Goal: Task Accomplishment & Management: Use online tool/utility

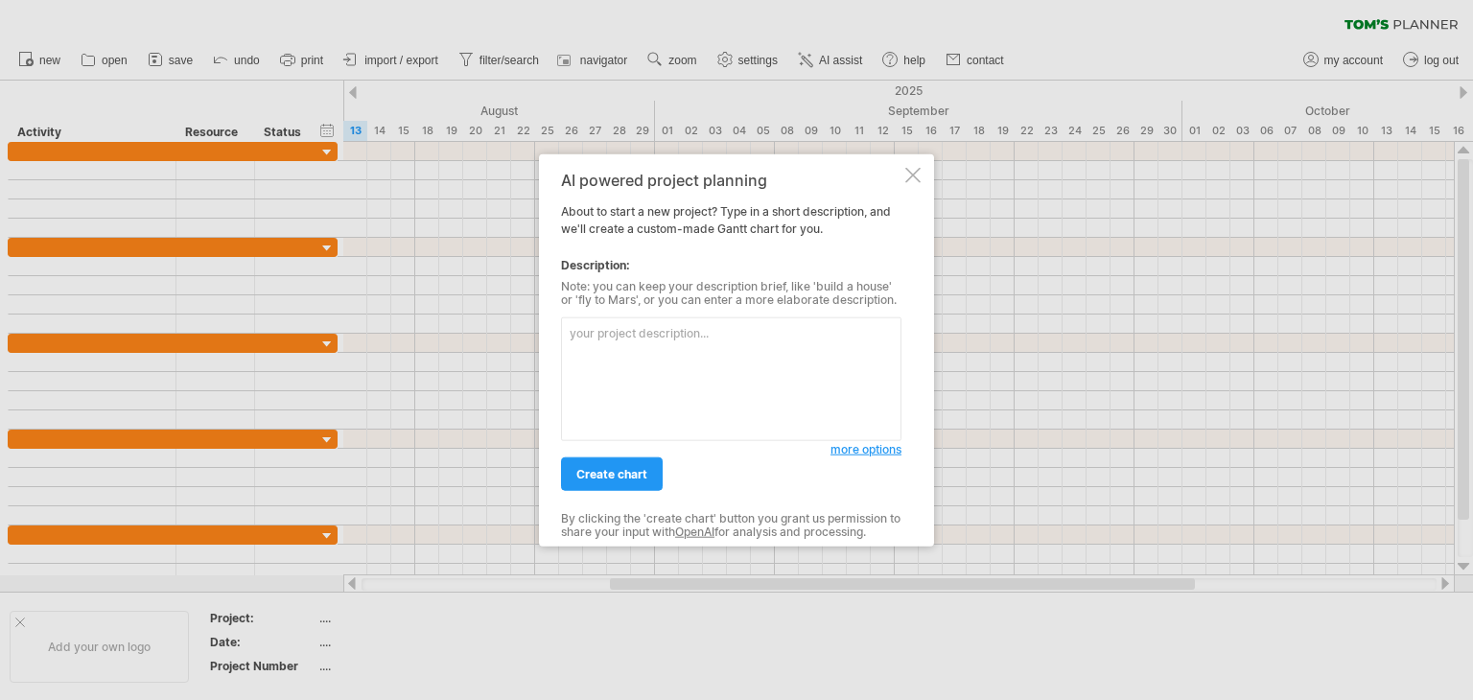
click at [674, 366] on textarea at bounding box center [731, 379] width 340 height 124
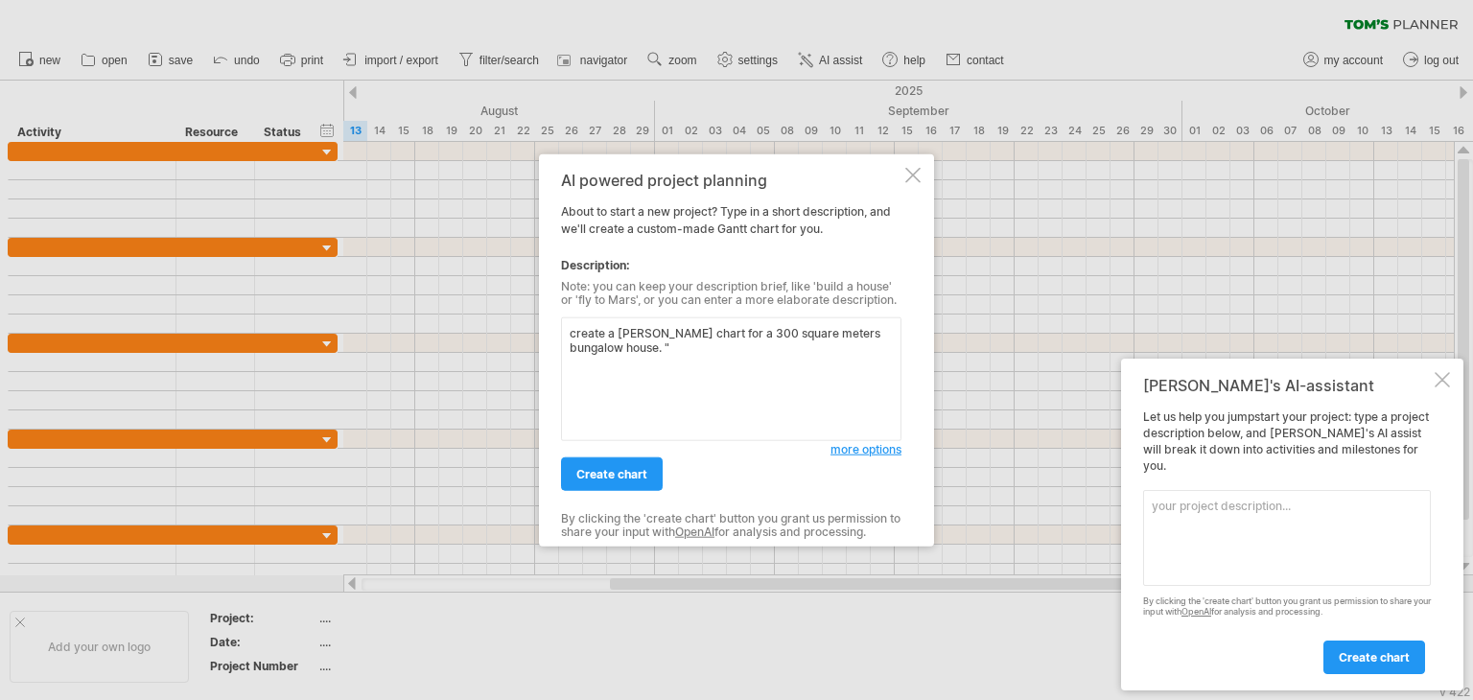
paste textarea "3. Timeline (Simple [PERSON_NAME] Chart) Legend: █ = Duration of activity Phase…"
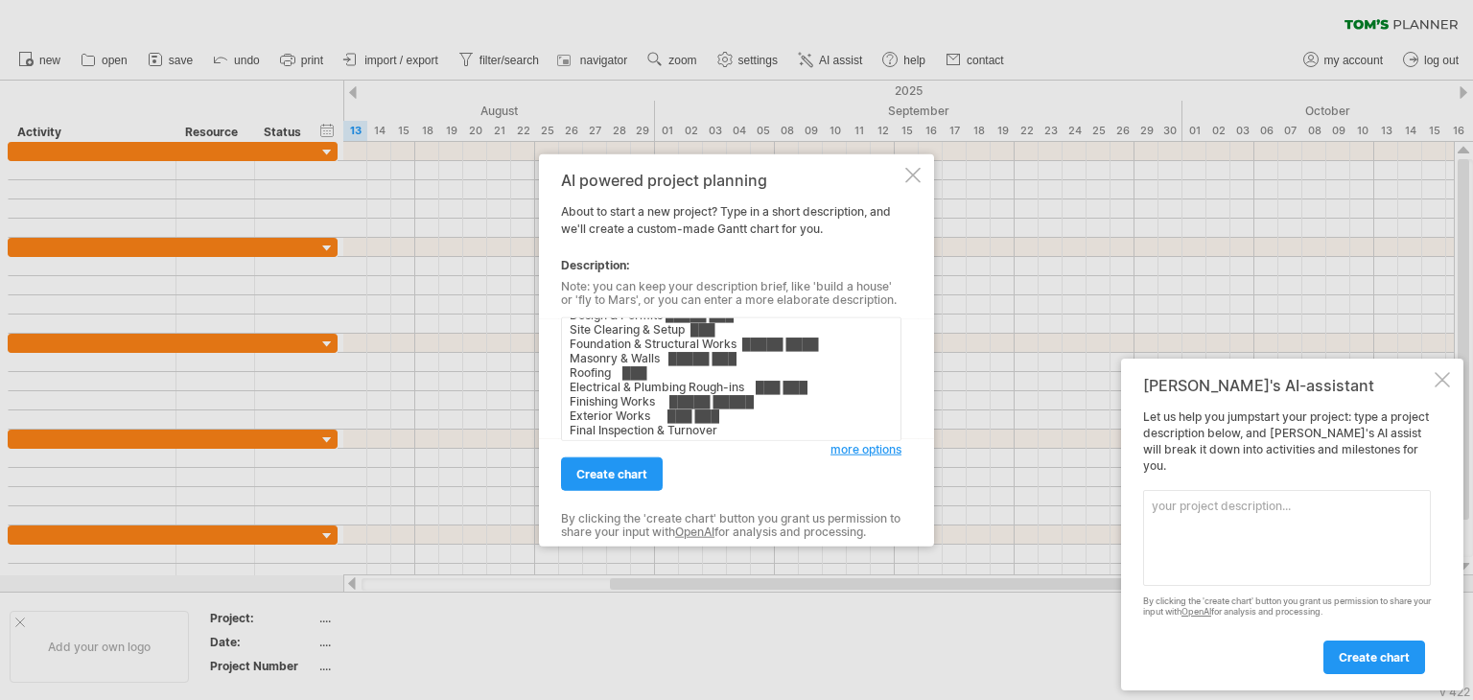
scroll to position [111, 0]
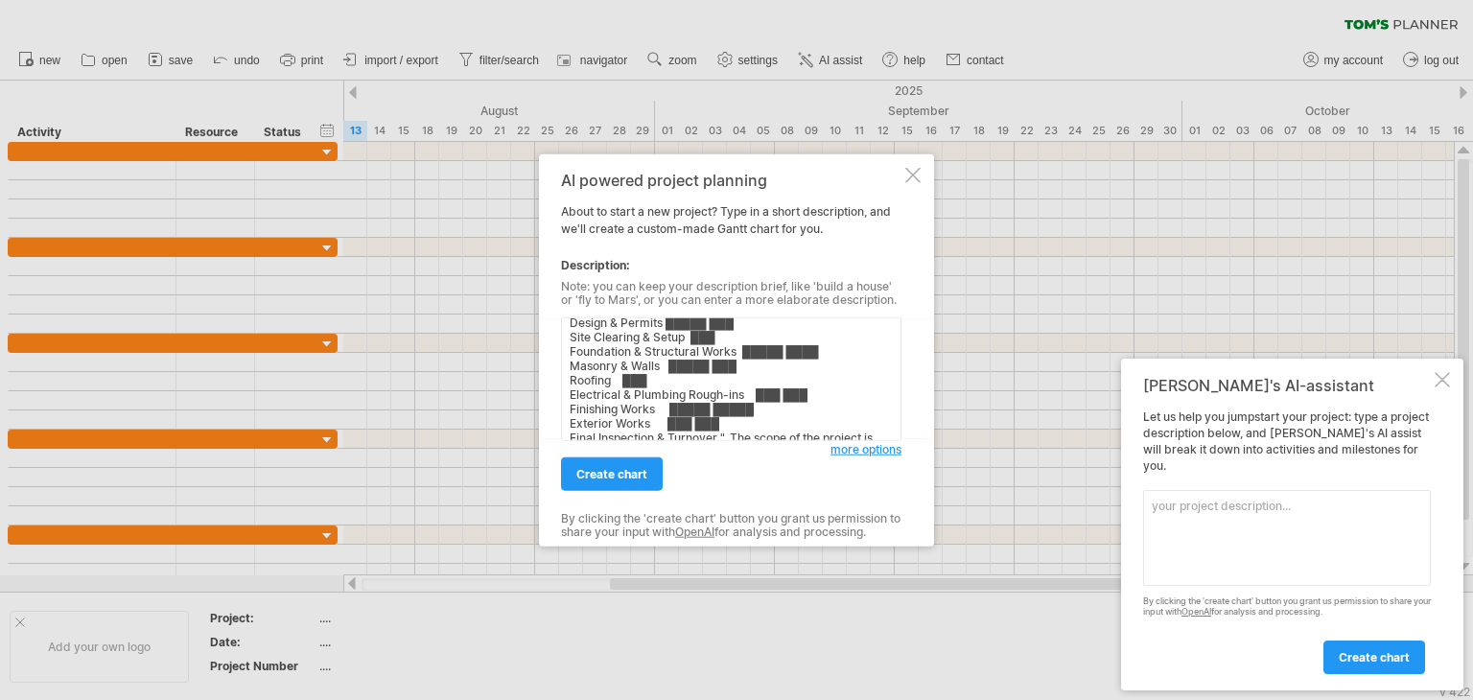
paste textarea "Design Phase Site survey and soil testing Conceptual design, space planning, an…"
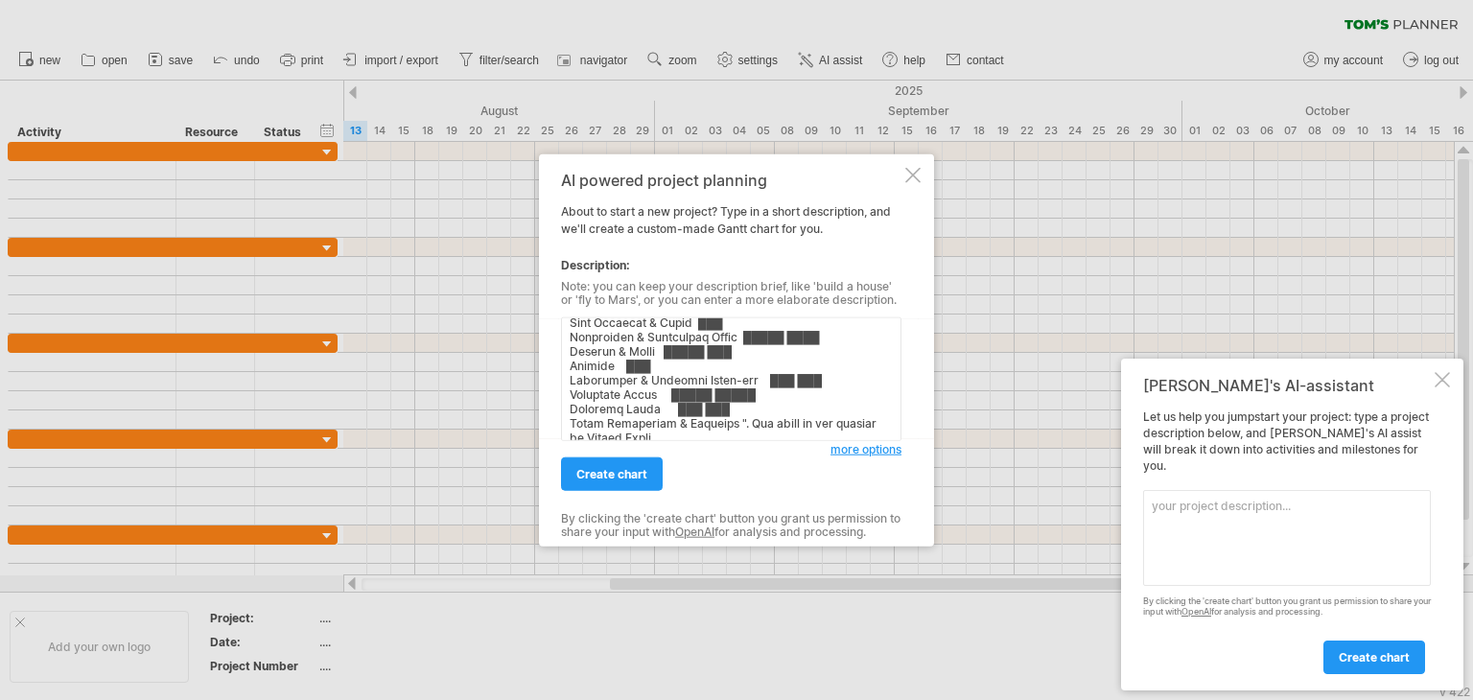
scroll to position [686, 0]
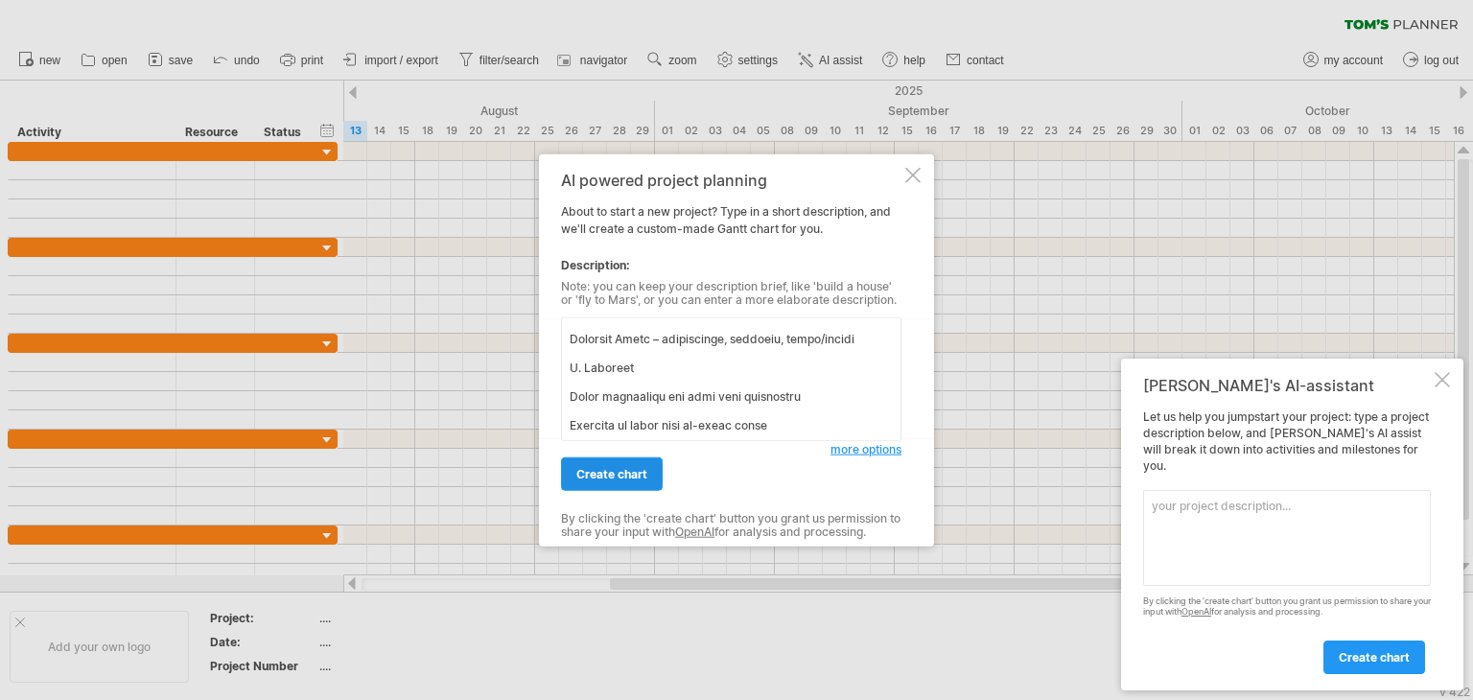
type textarea "loremi d sitam conse adi e 700 seddoe tempor incididu utlab. "8. Etdolore (Magn…"
click at [606, 471] on span "create chart" at bounding box center [611, 474] width 71 height 14
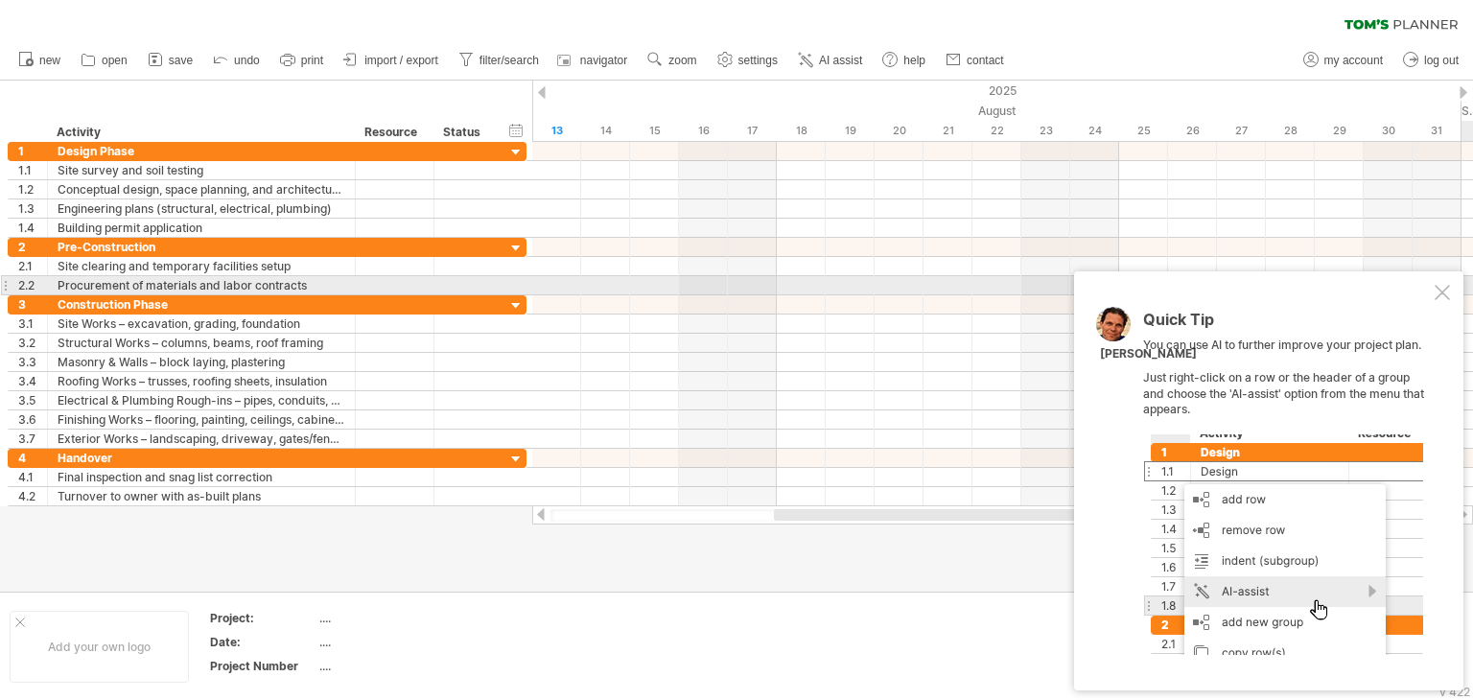
click at [1434, 290] on div at bounding box center [1441, 292] width 15 height 15
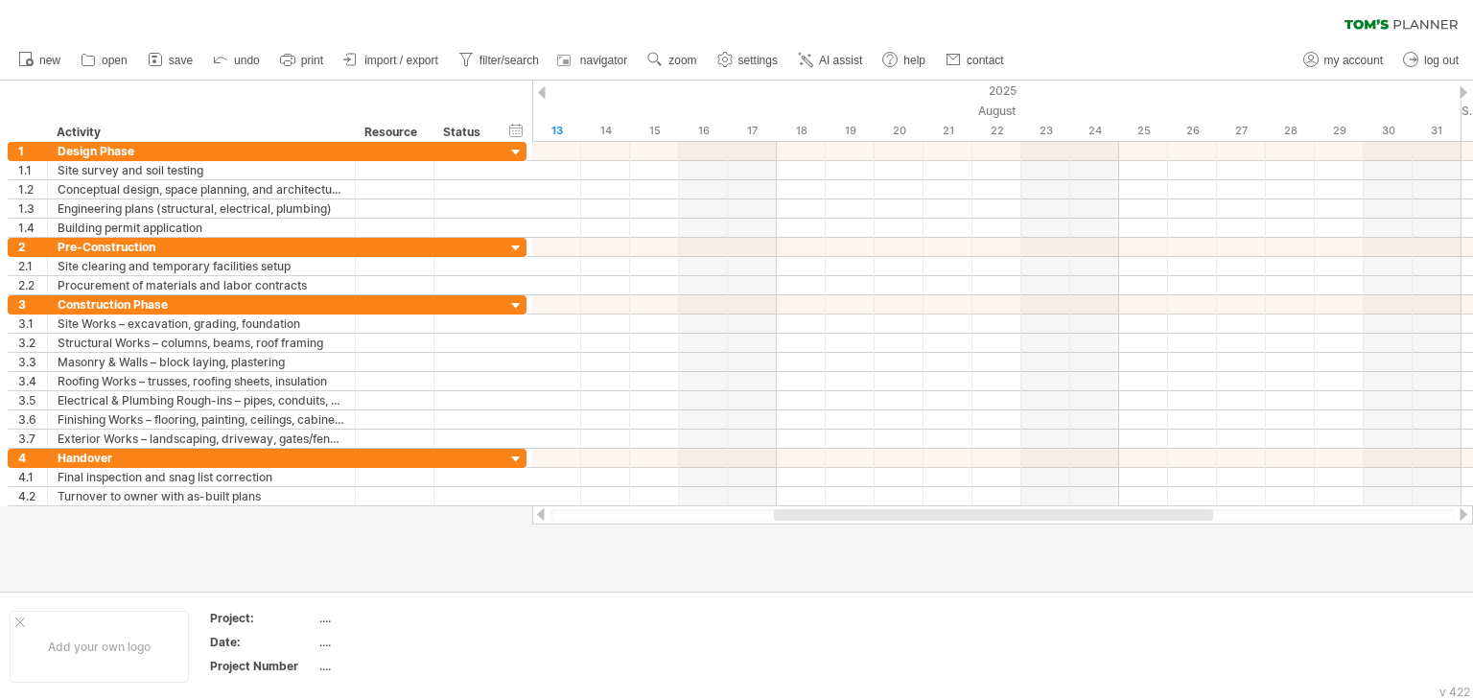
drag, startPoint x: 799, startPoint y: 523, endPoint x: 741, endPoint y: 514, distance: 58.2
click at [655, 513] on div at bounding box center [1002, 514] width 941 height 19
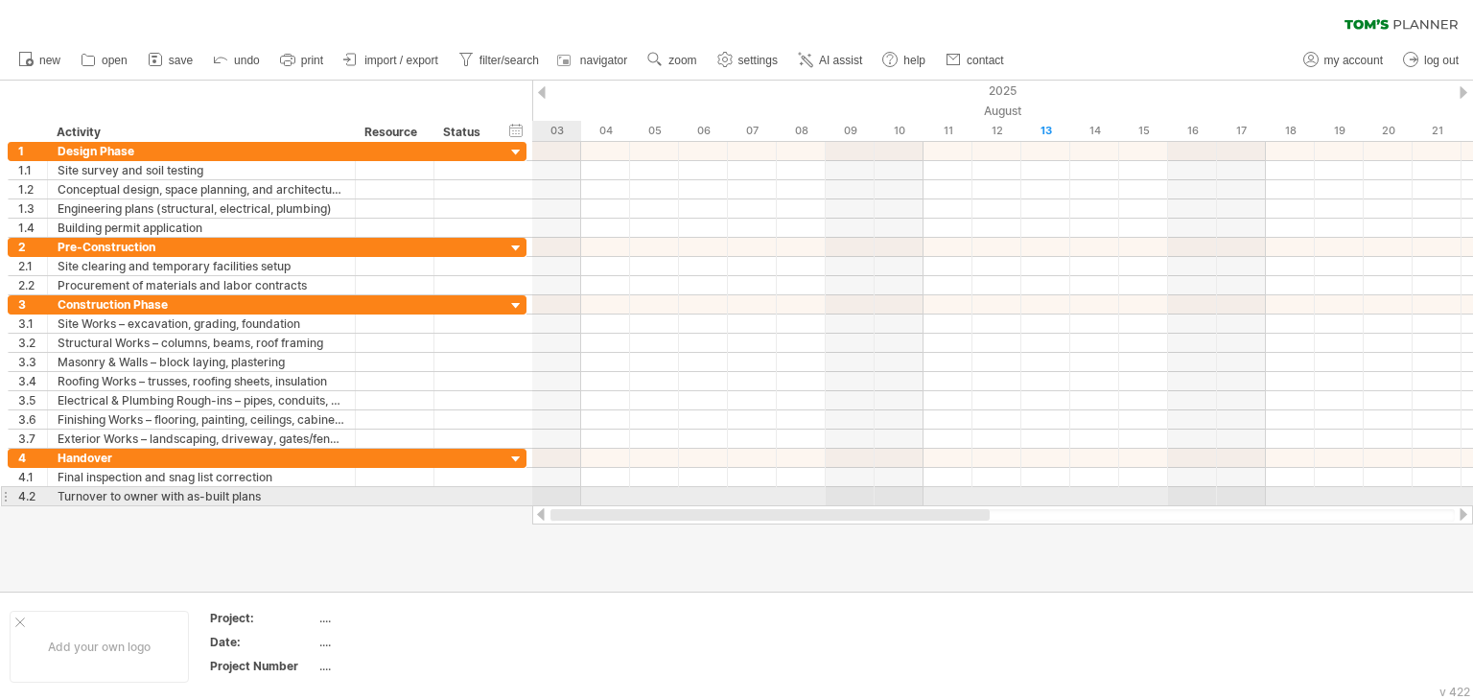
drag, startPoint x: 796, startPoint y: 520, endPoint x: 520, endPoint y: 490, distance: 277.7
click at [520, 490] on div "Trying to reach [DOMAIN_NAME] Connected again... 0% clear filter new 1" at bounding box center [736, 350] width 1473 height 700
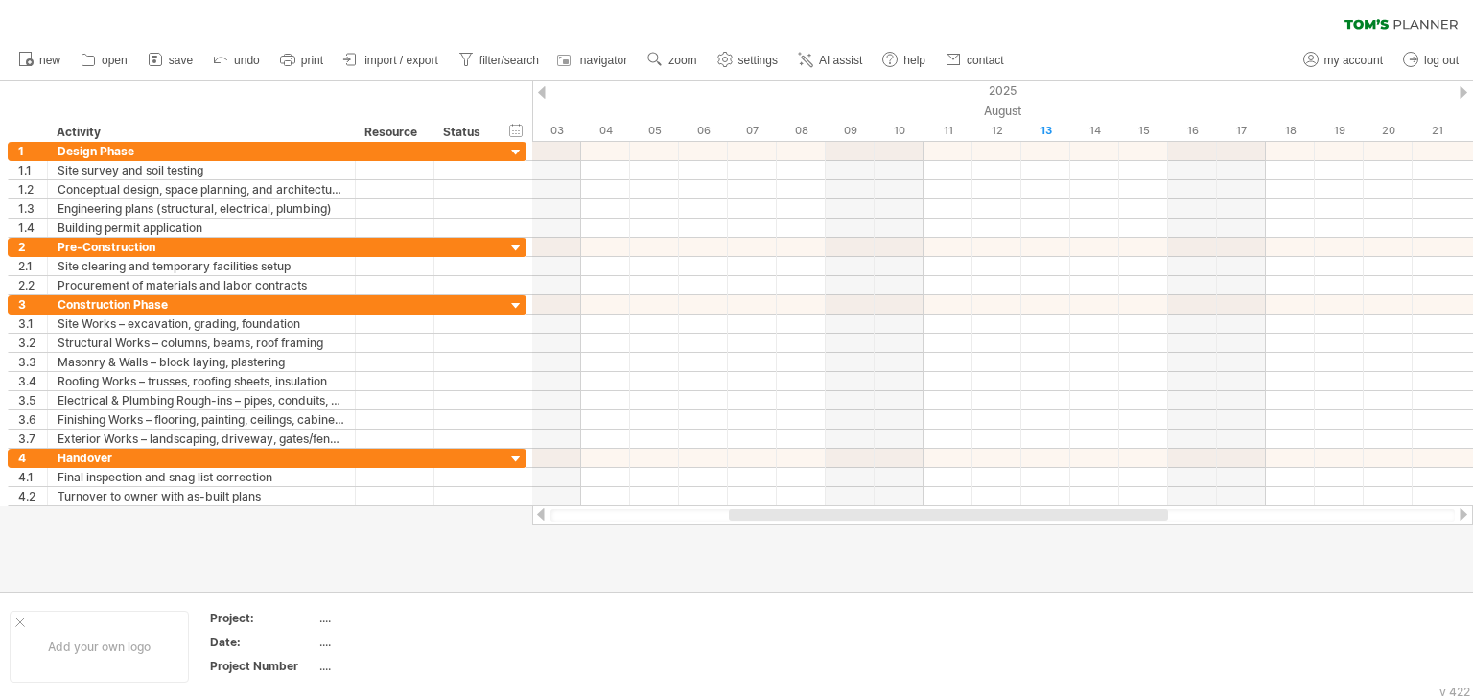
click at [545, 93] on div at bounding box center [542, 92] width 8 height 12
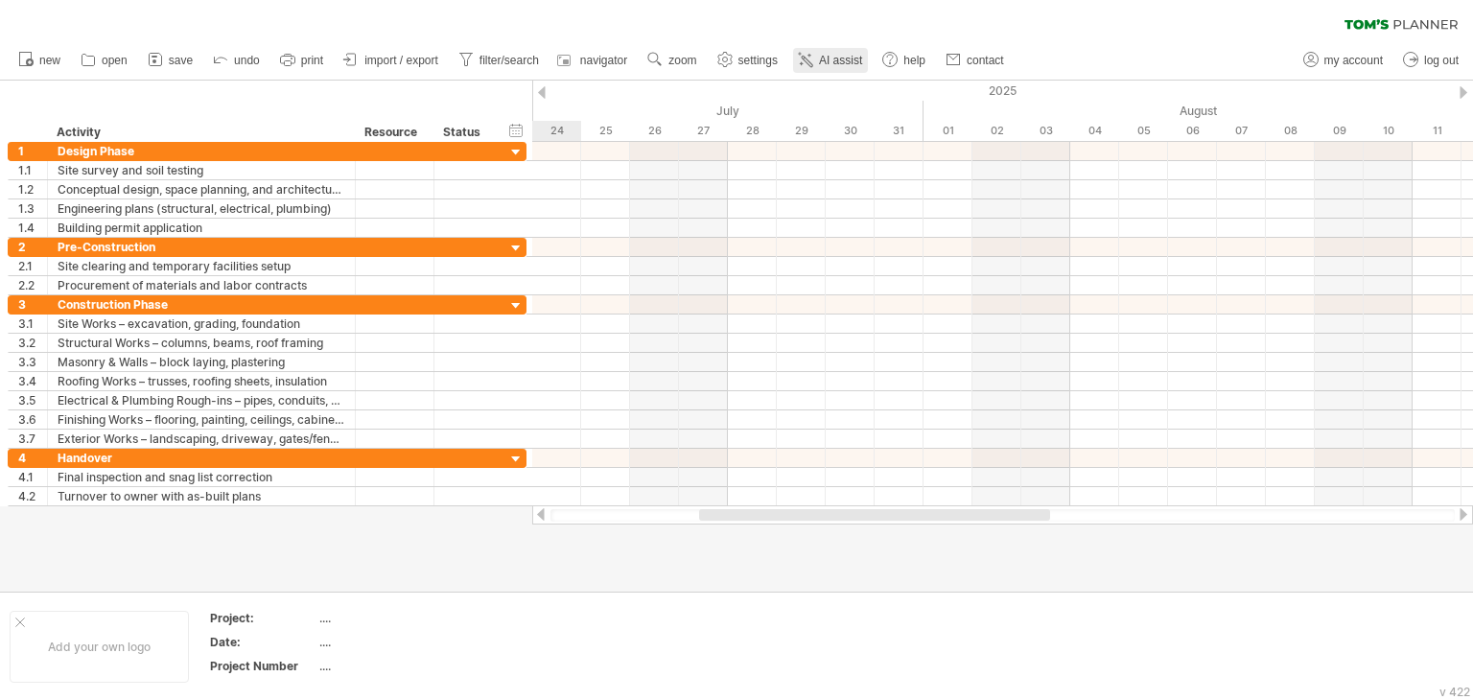
click at [840, 58] on span "AI assist" at bounding box center [840, 60] width 43 height 13
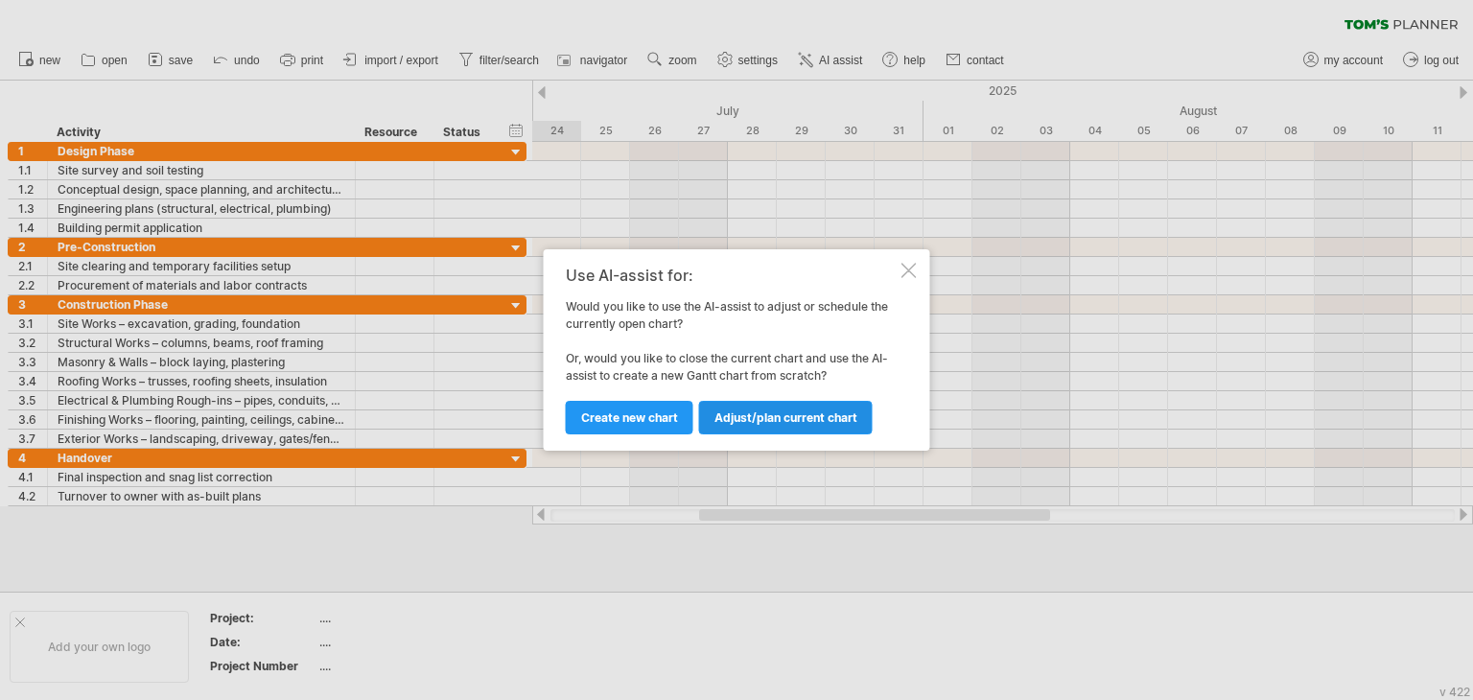
click at [744, 421] on span "Adjust/plan current chart" at bounding box center [785, 417] width 143 height 14
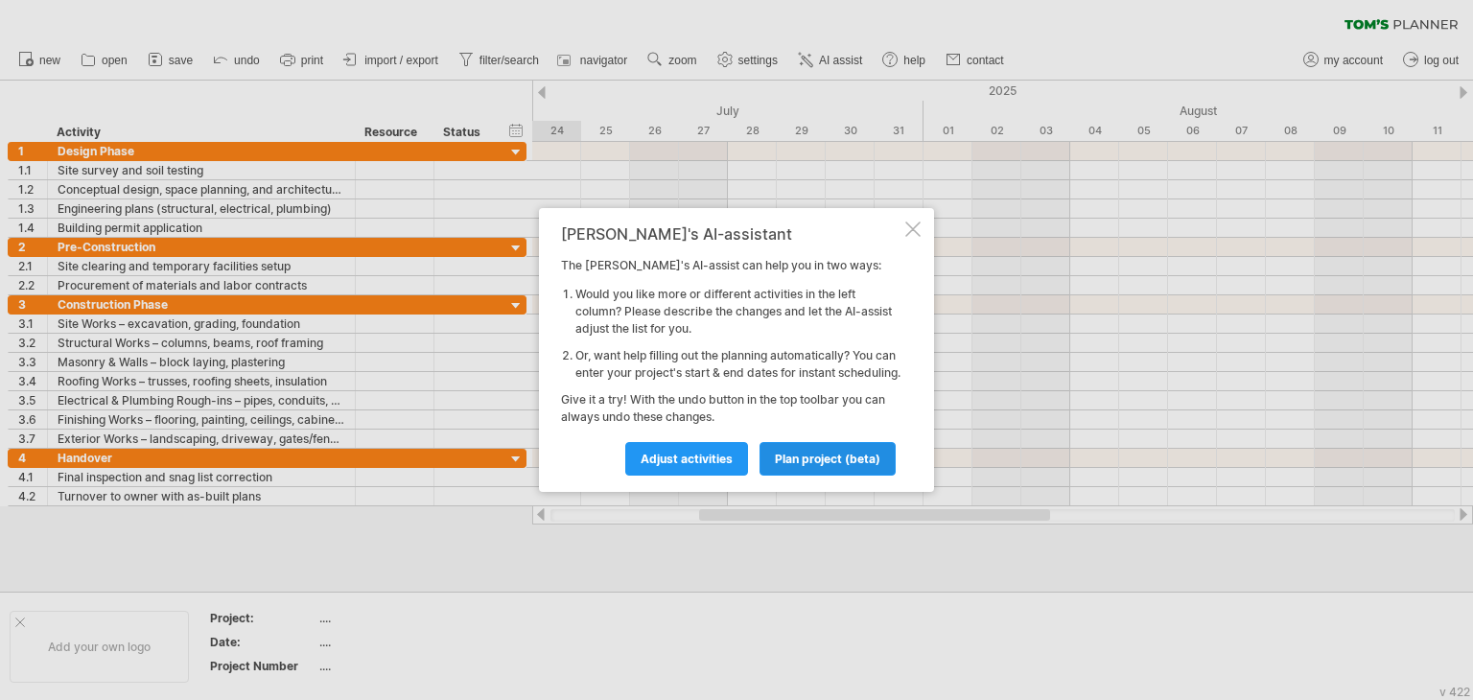
click at [798, 466] on span "plan project (beta)" at bounding box center [827, 459] width 105 height 14
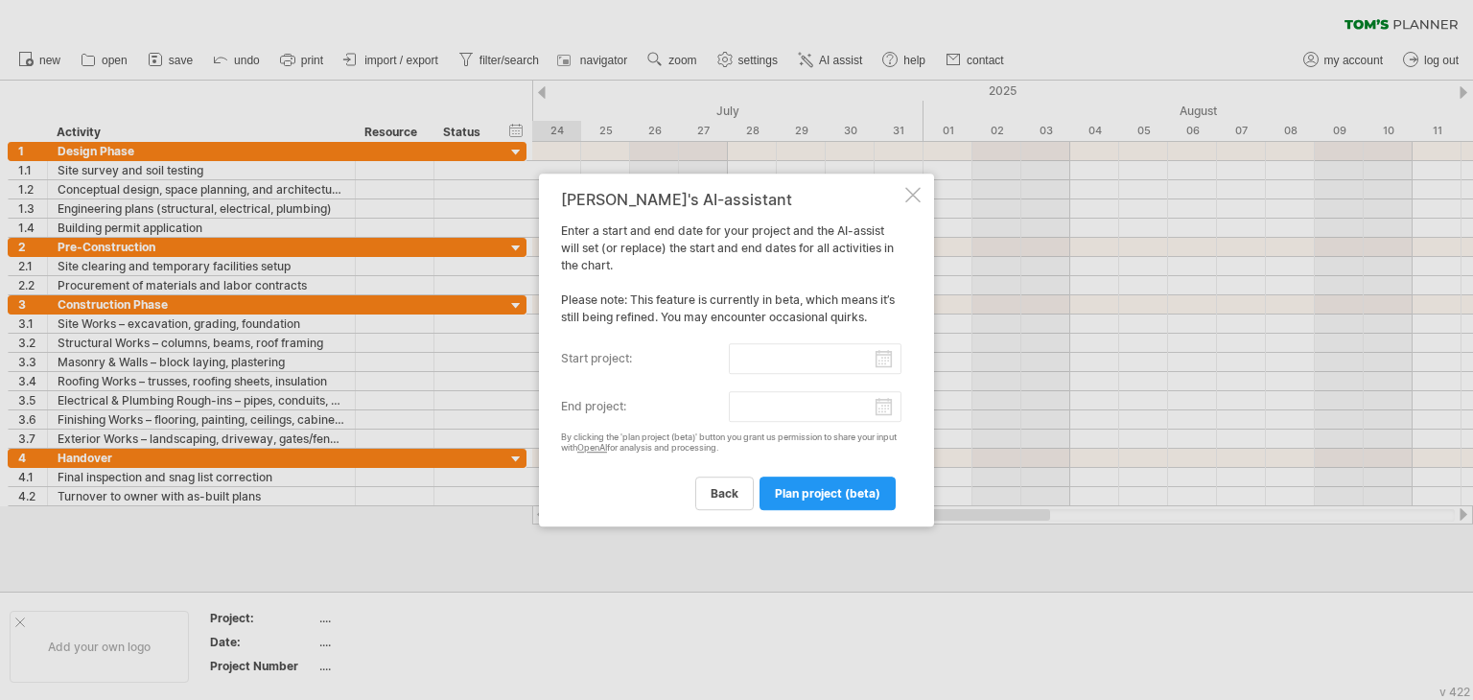
click at [740, 346] on input "start project:" at bounding box center [816, 358] width 174 height 31
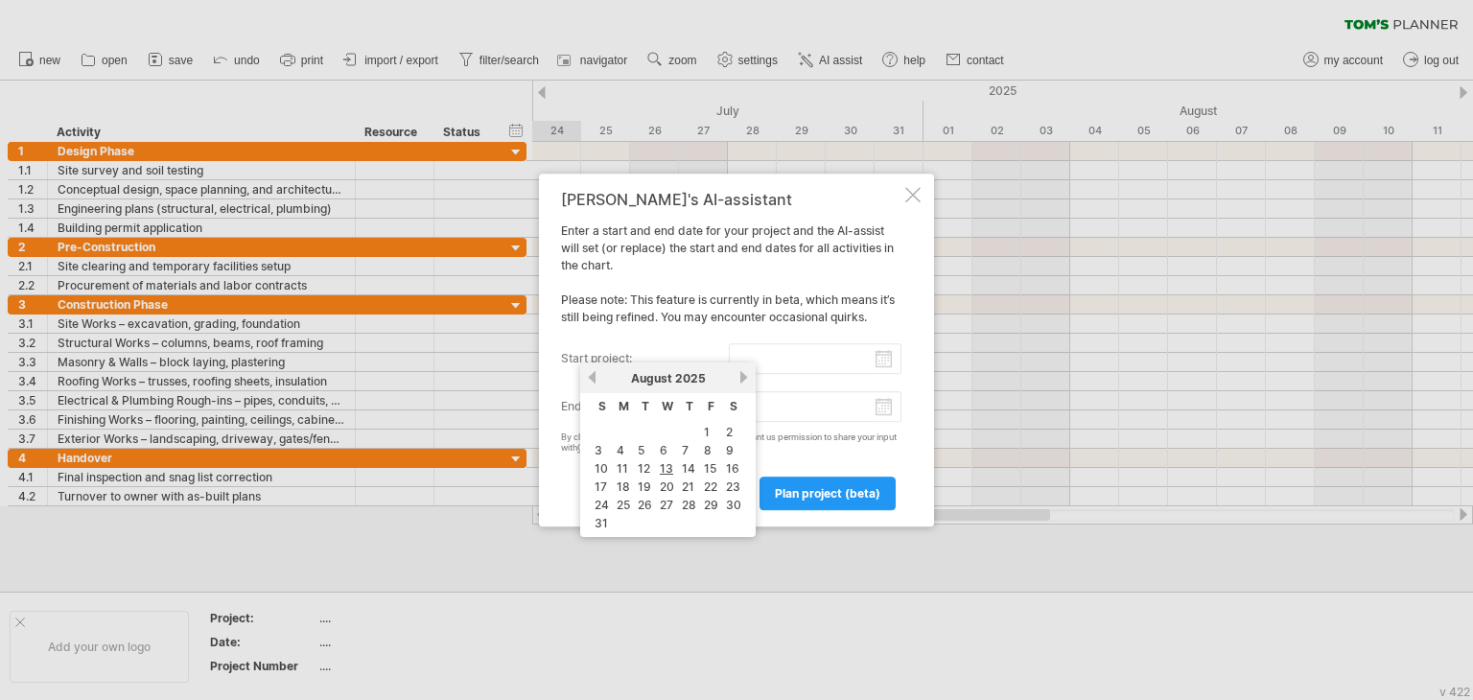
click at [778, 365] on input "start project:" at bounding box center [816, 358] width 174 height 31
click at [736, 379] on link "next" at bounding box center [743, 377] width 14 height 14
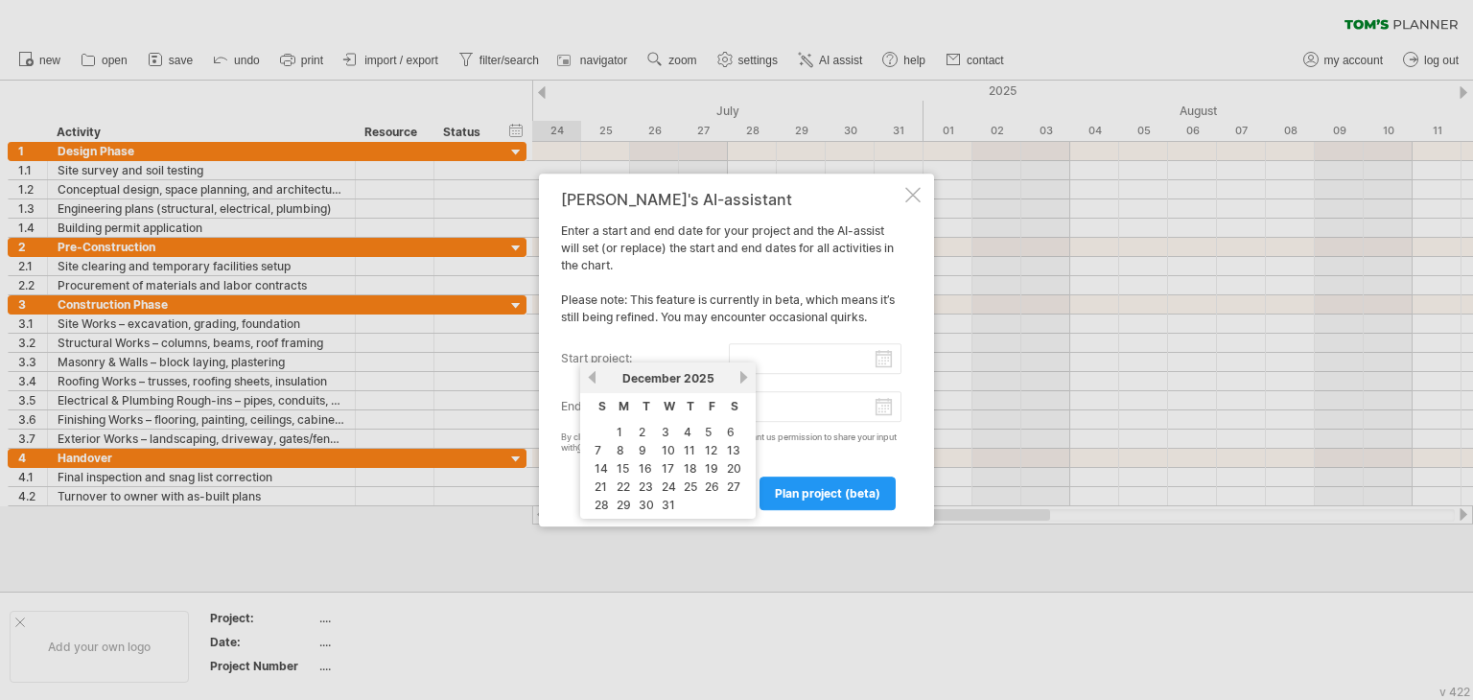
click at [736, 379] on link "next" at bounding box center [743, 377] width 14 height 14
click at [616, 441] on link "5" at bounding box center [619, 450] width 11 height 18
type input "********"
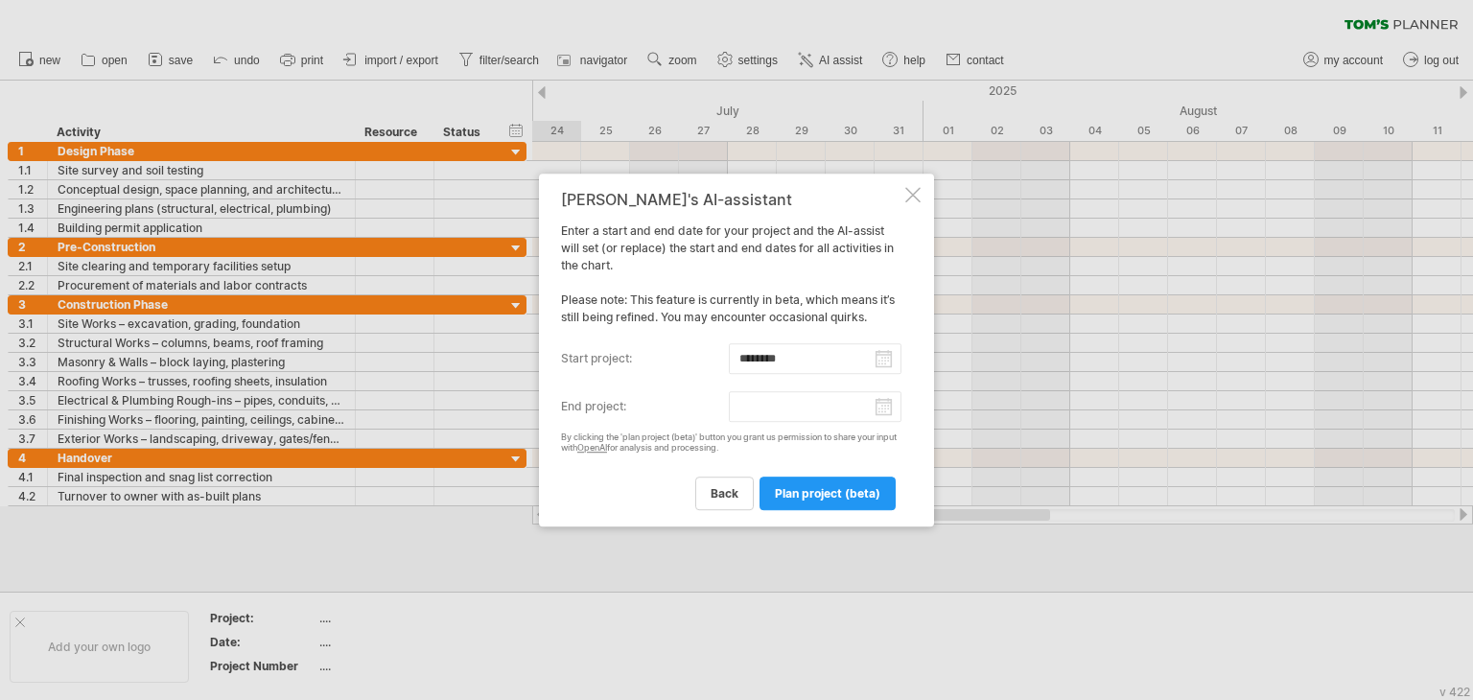
click at [780, 396] on input "end project:" at bounding box center [816, 406] width 174 height 31
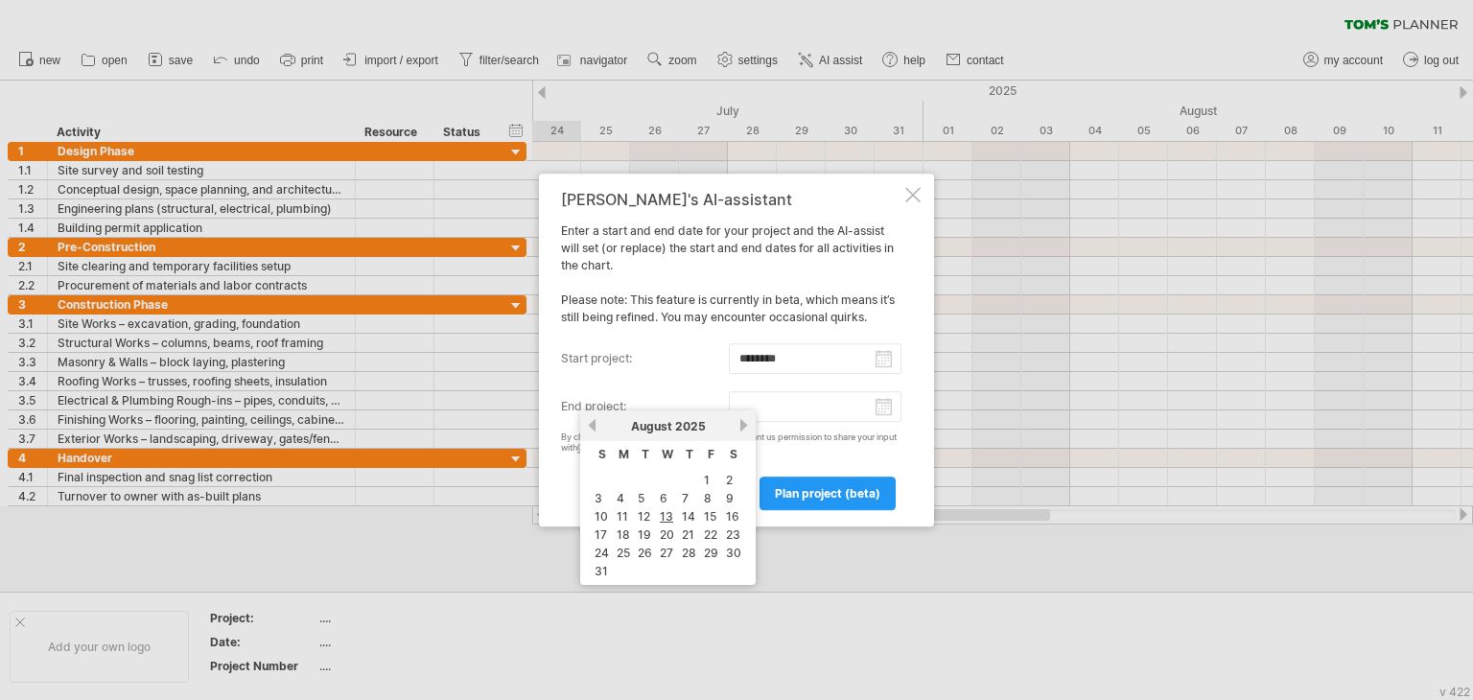
click at [739, 423] on link "next" at bounding box center [743, 425] width 14 height 14
click at [739, 424] on link "next" at bounding box center [743, 425] width 14 height 14
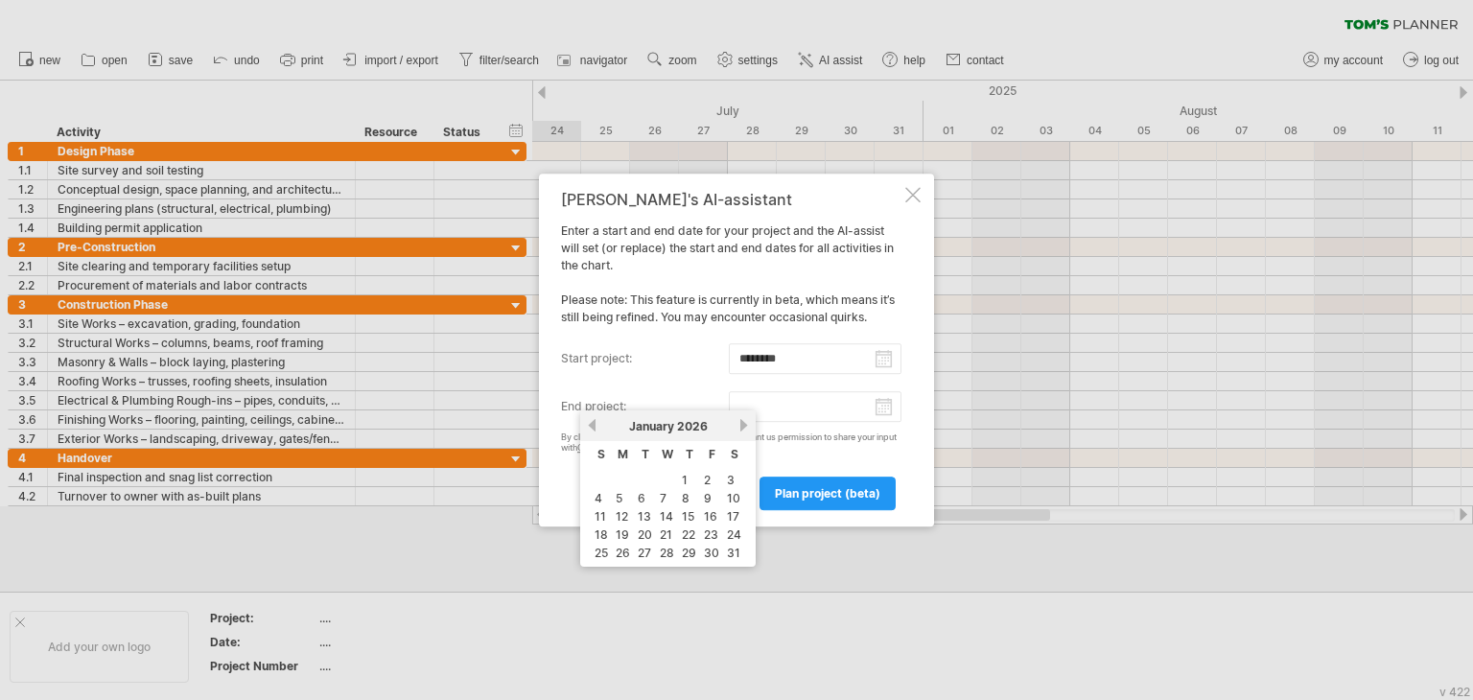
click at [739, 424] on link "next" at bounding box center [743, 425] width 14 height 14
click at [739, 424] on link "next" at bounding box center [741, 425] width 14 height 14
click at [739, 424] on link "next" at bounding box center [743, 425] width 14 height 14
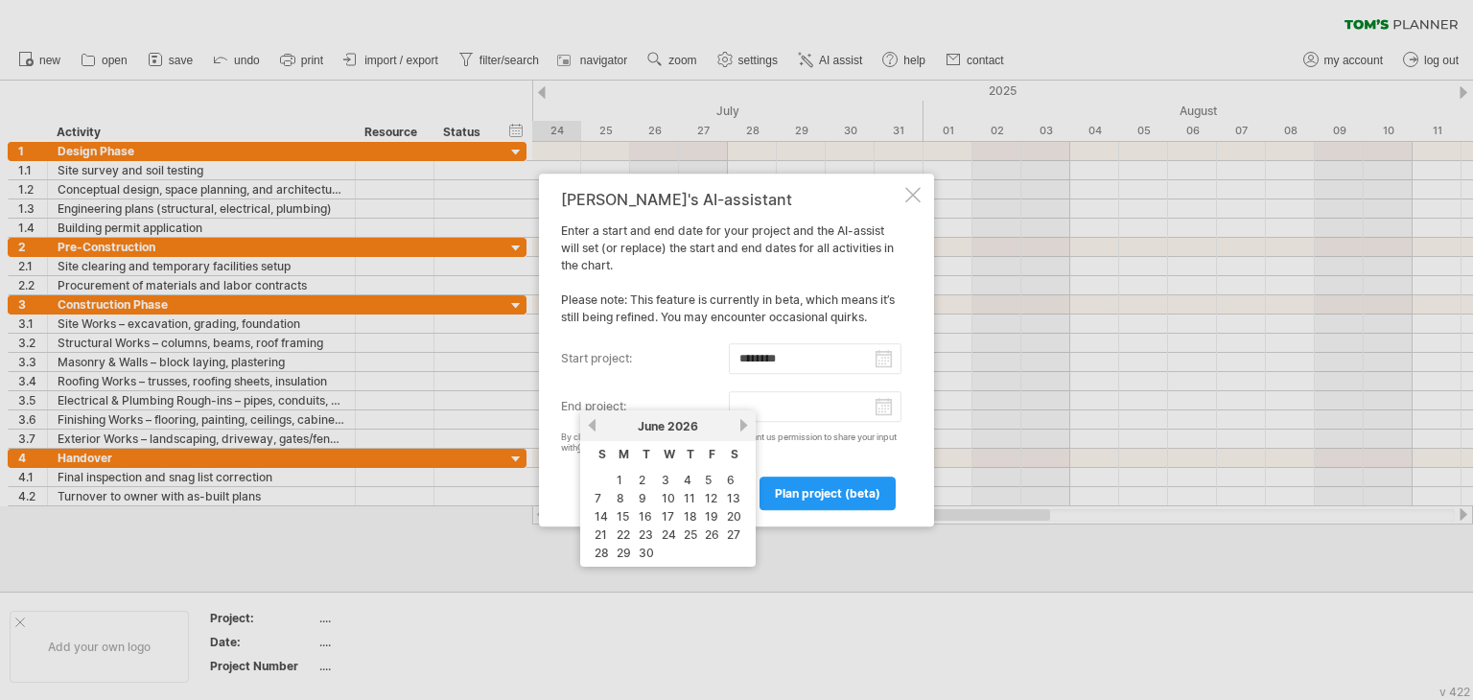
click at [586, 427] on link "previous" at bounding box center [592, 425] width 14 height 14
click at [708, 553] on link "29" at bounding box center [711, 553] width 18 height 18
type input "********"
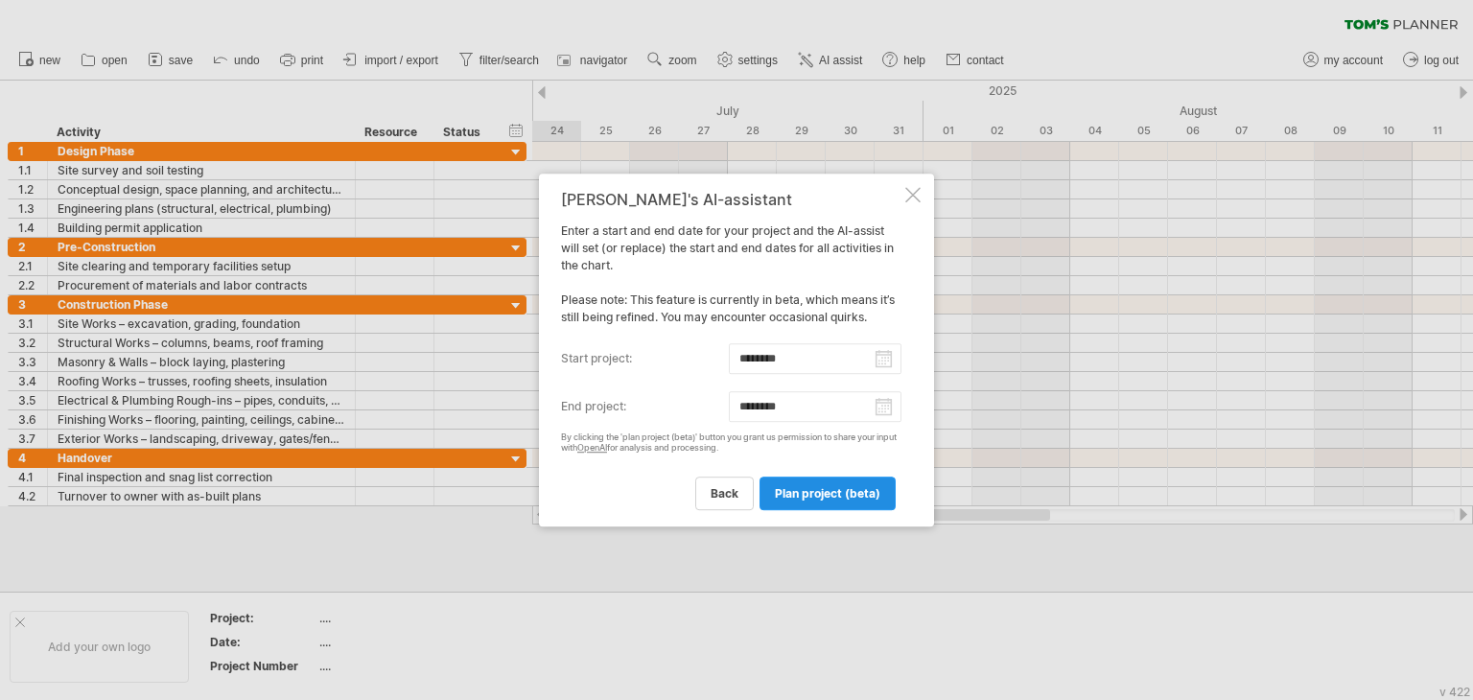
click at [810, 494] on span "plan project (beta)" at bounding box center [827, 493] width 105 height 14
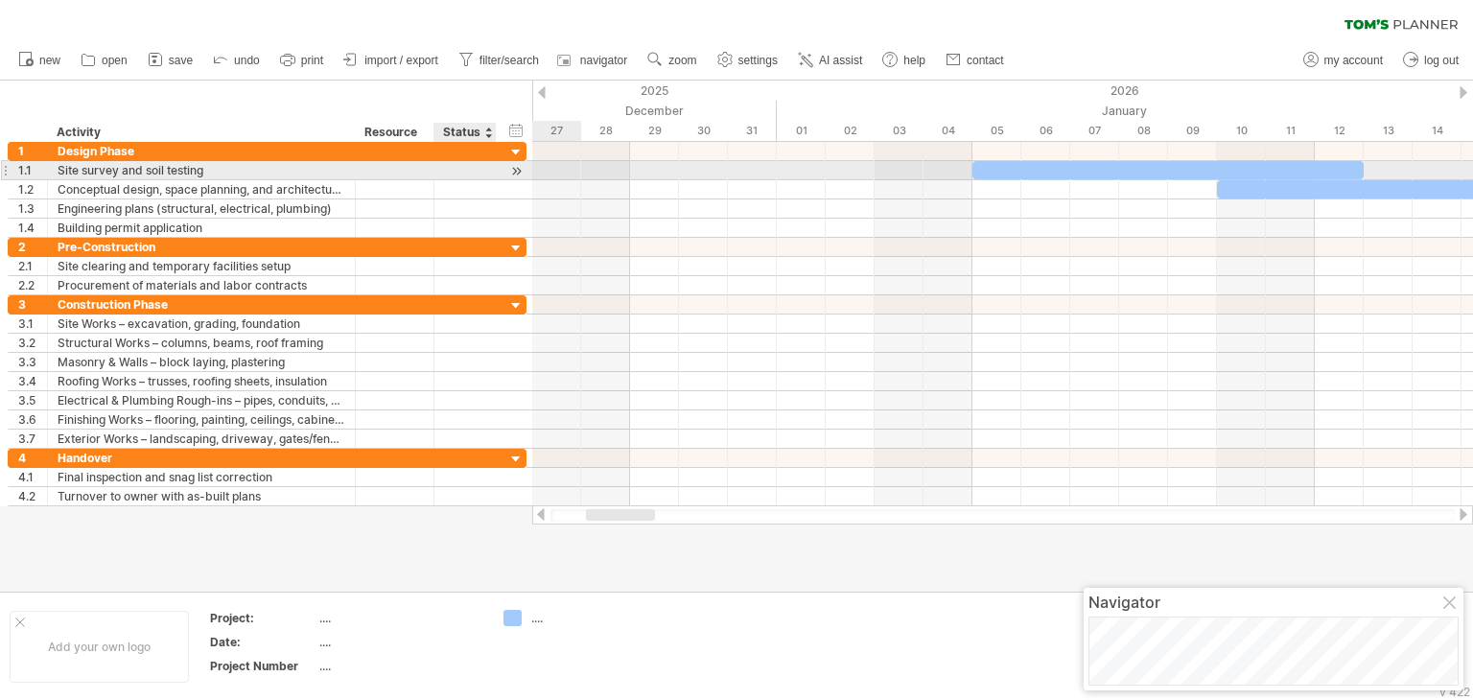
click at [510, 174] on div at bounding box center [516, 171] width 18 height 20
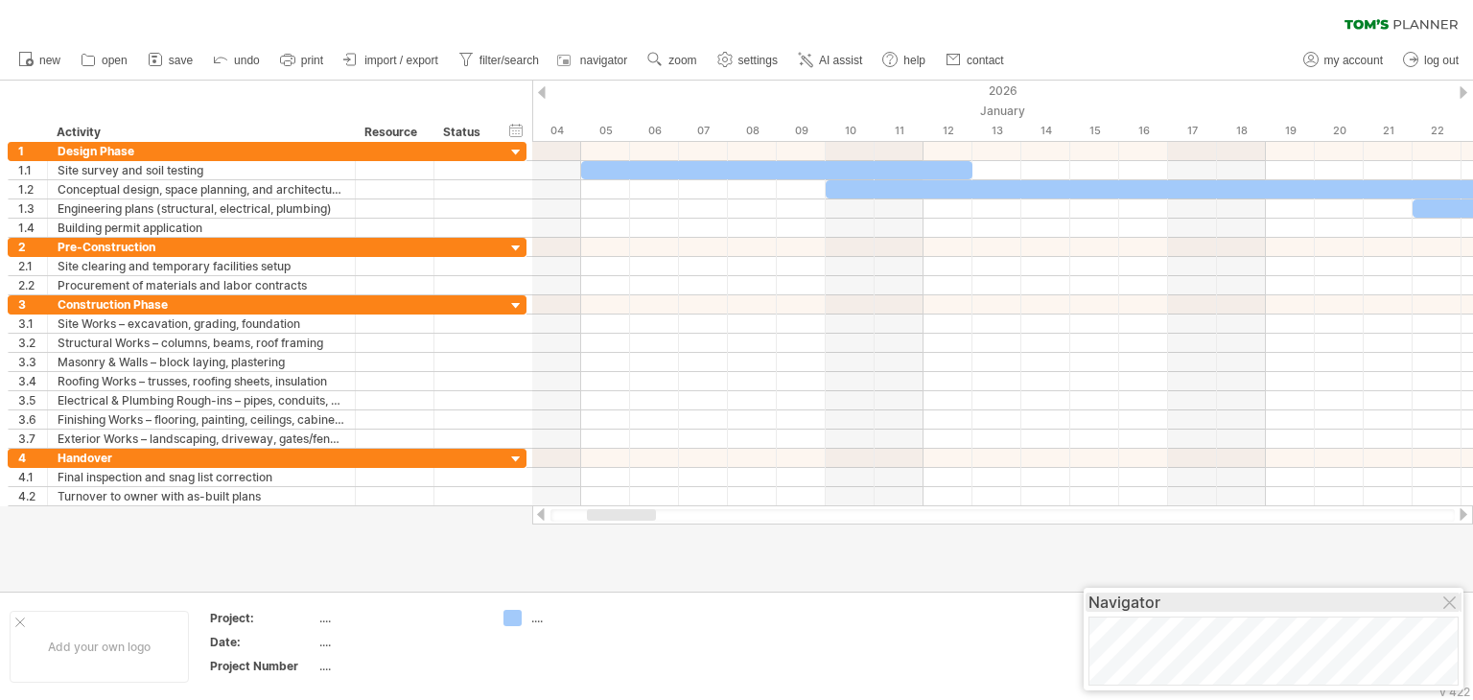
click at [1275, 603] on div "Navigator" at bounding box center [1273, 601] width 370 height 19
click at [1113, 611] on div "Navigator" at bounding box center [1273, 601] width 370 height 19
click at [1113, 610] on div "Navigator" at bounding box center [1273, 601] width 370 height 19
click at [151, 59] on icon at bounding box center [155, 59] width 19 height 19
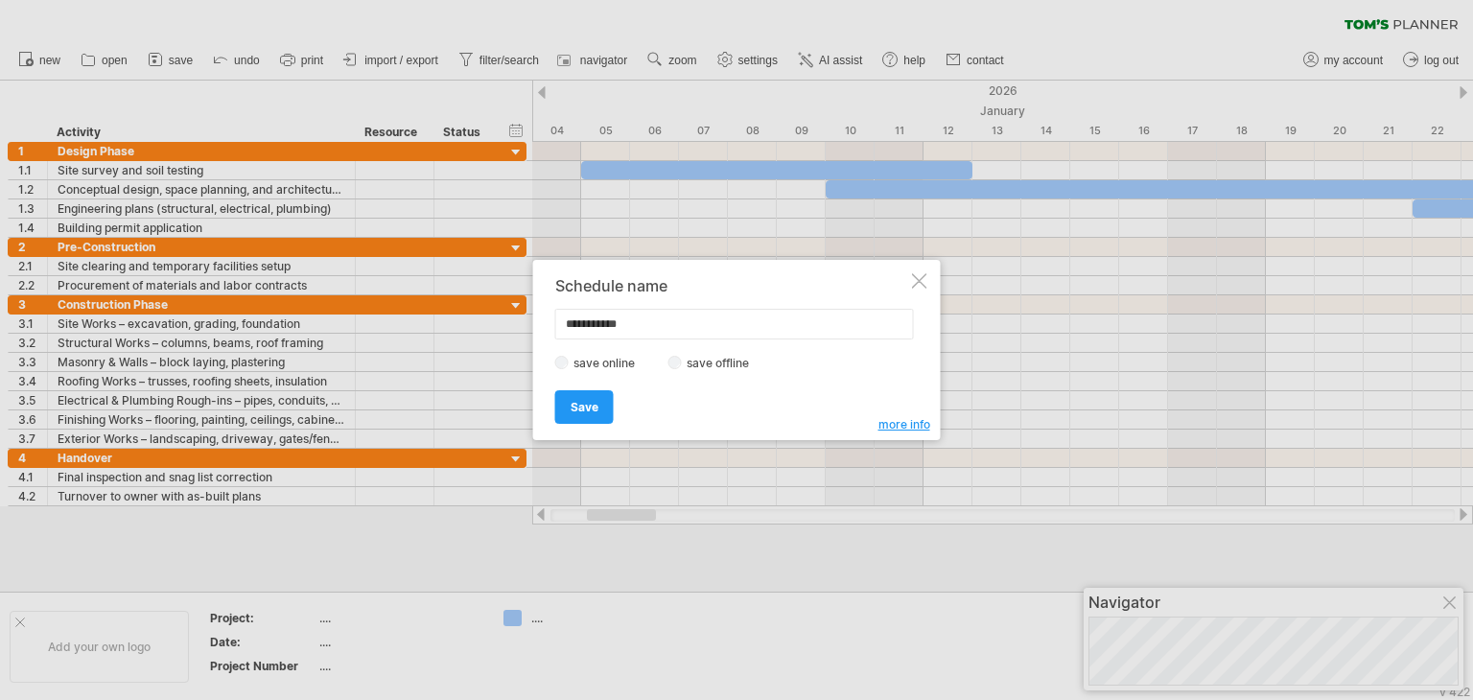
click at [921, 276] on div at bounding box center [919, 280] width 15 height 15
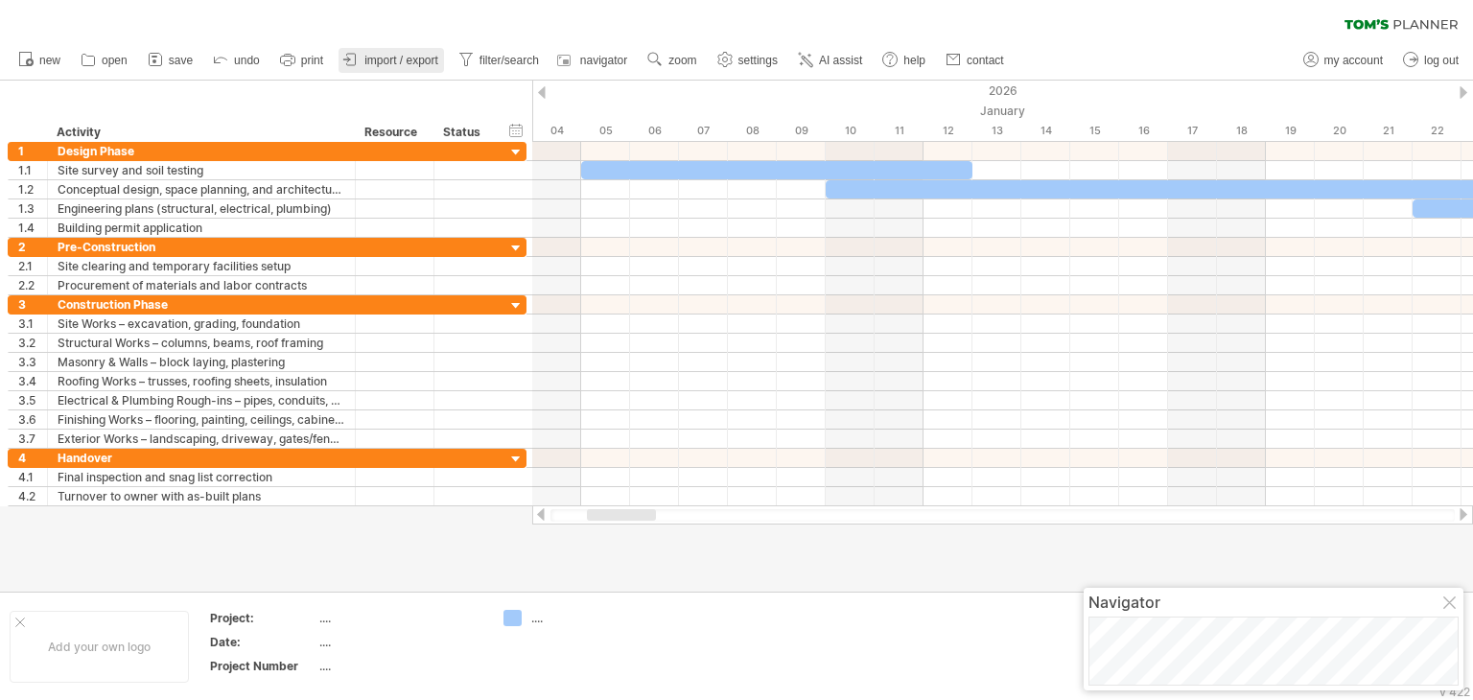
click at [361, 52] on link "import / export" at bounding box center [390, 60] width 105 height 25
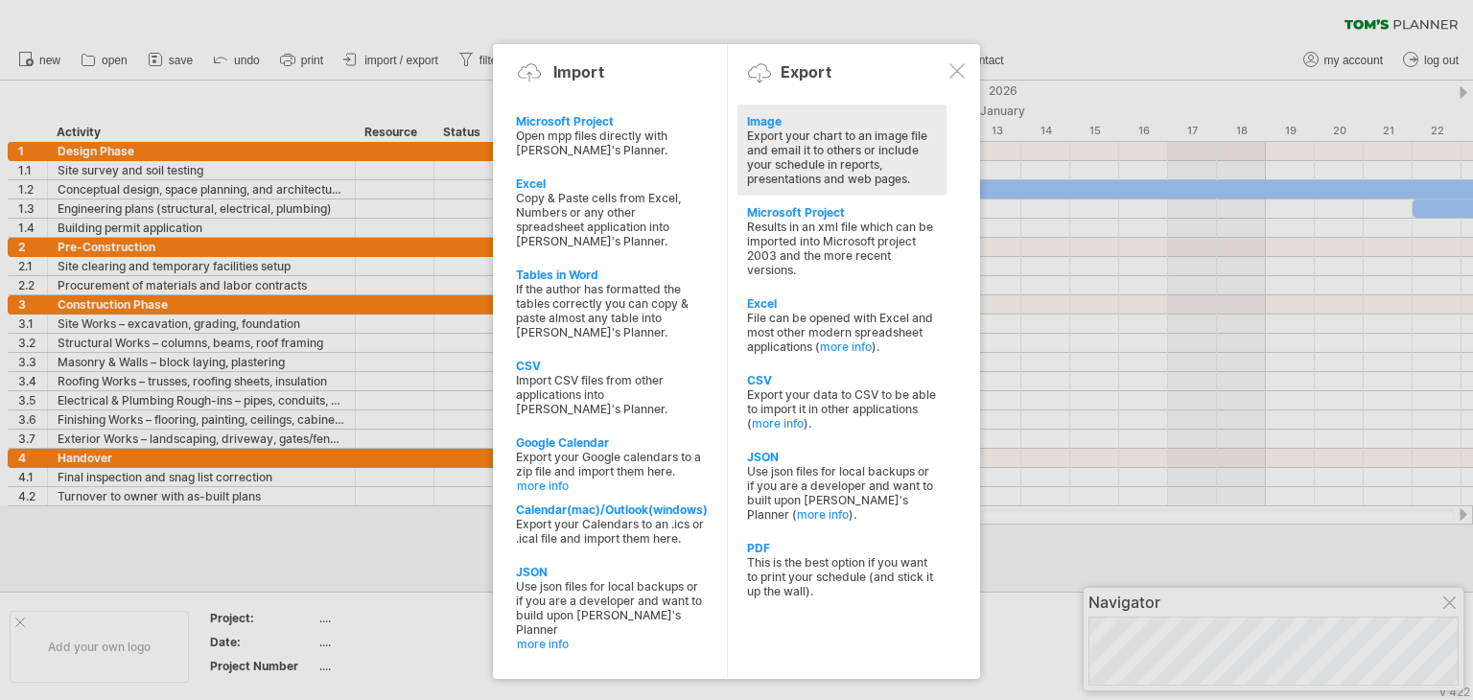
click at [801, 152] on div "Export your chart to an image file and email it to others or include your sched…" at bounding box center [842, 157] width 190 height 58
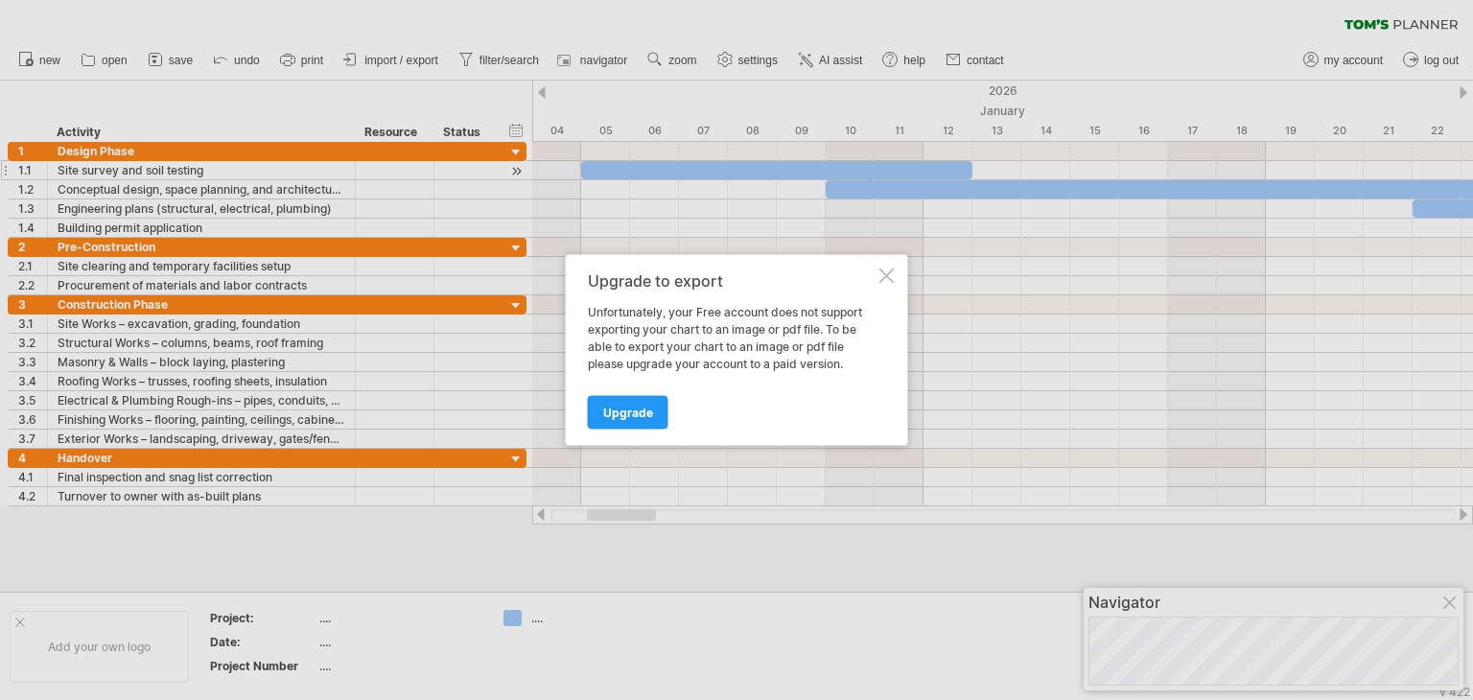
drag, startPoint x: 883, startPoint y: 277, endPoint x: 525, endPoint y: 163, distance: 375.4
click at [883, 277] on div at bounding box center [886, 275] width 15 height 15
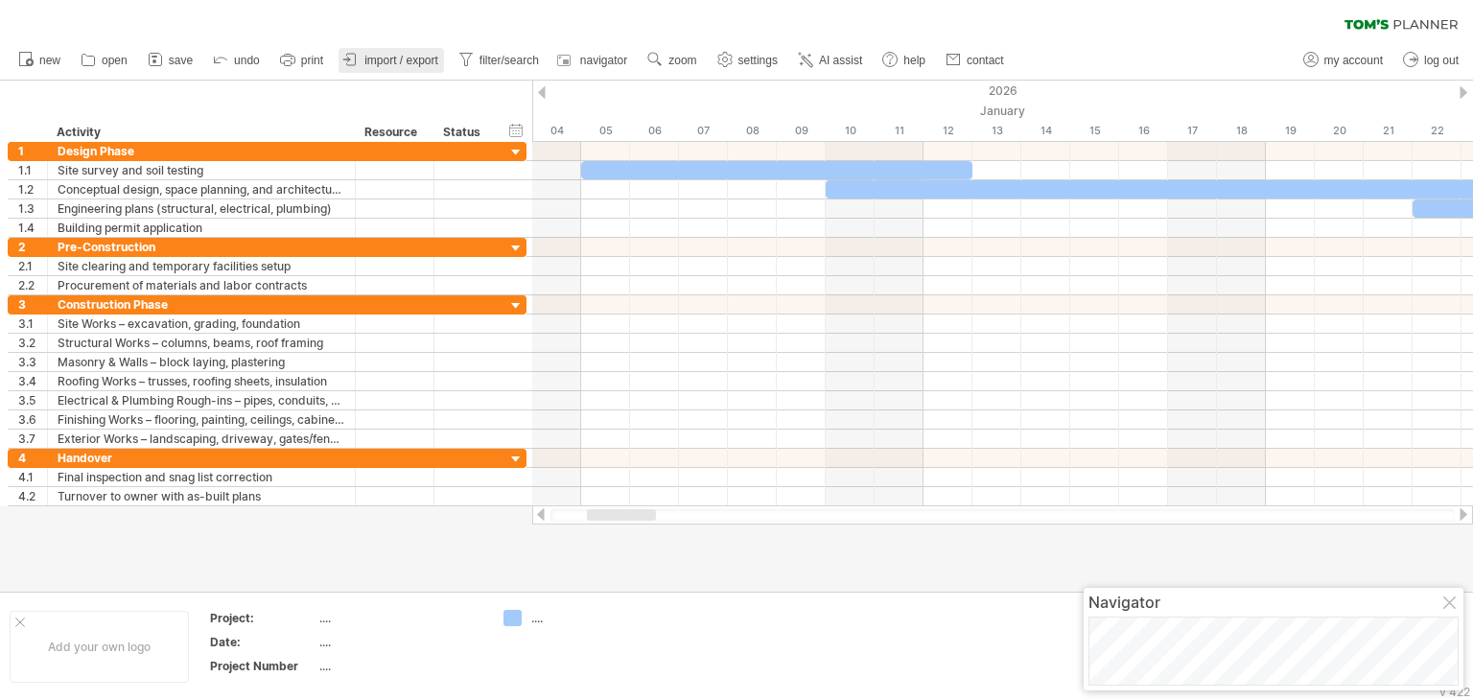
click at [399, 62] on span "import / export" at bounding box center [401, 60] width 74 height 13
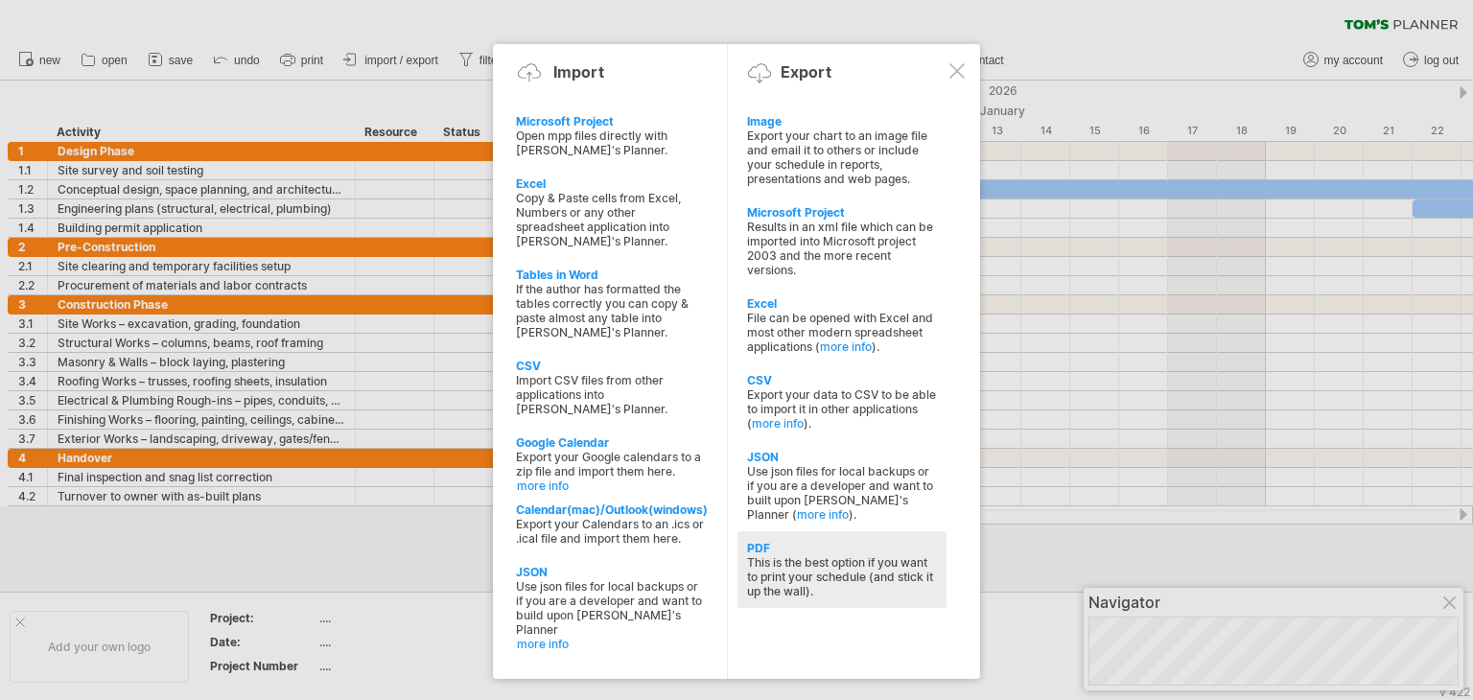
click at [791, 573] on div "This is the best option if you want to print your schedule (and stick it up the…" at bounding box center [842, 576] width 190 height 43
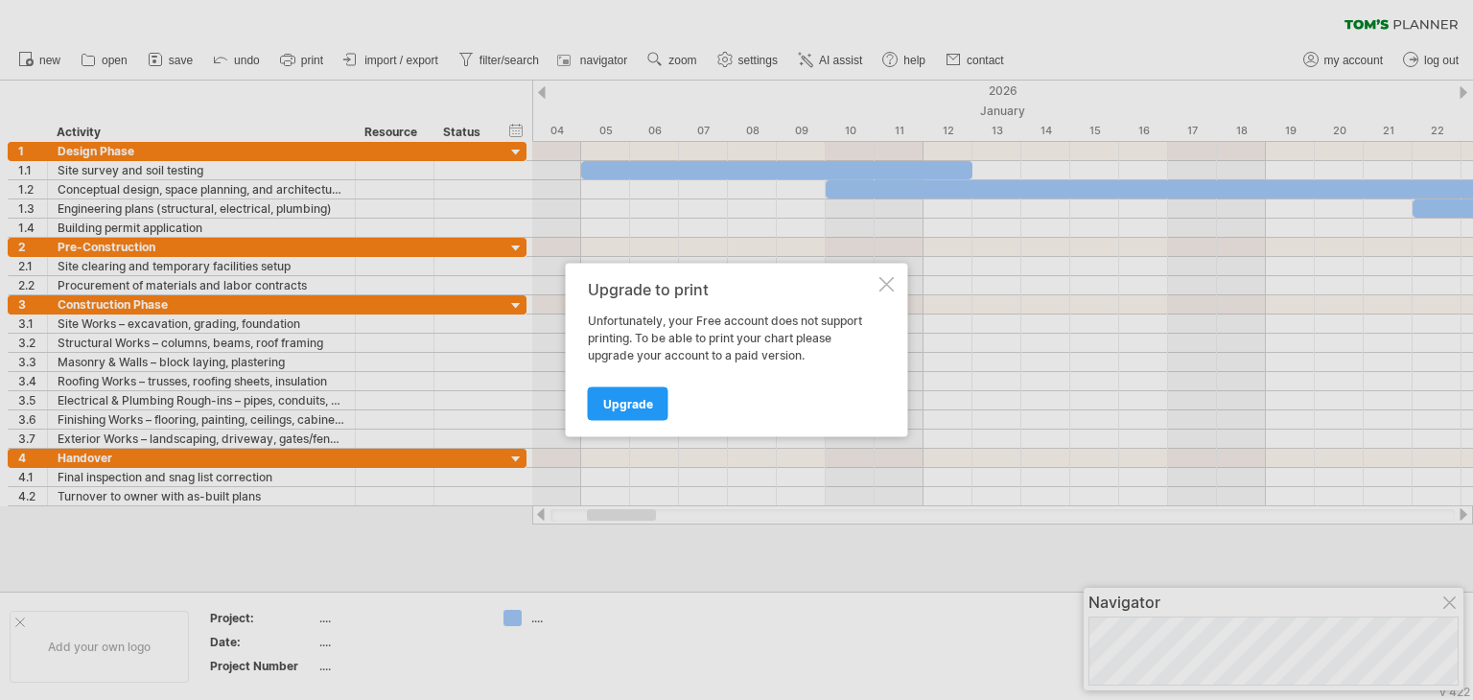
click at [876, 289] on div "Upgrade to print Unfortunately, your Free account does not support printing. To…" at bounding box center [737, 351] width 342 height 174
click at [893, 283] on div at bounding box center [886, 284] width 15 height 15
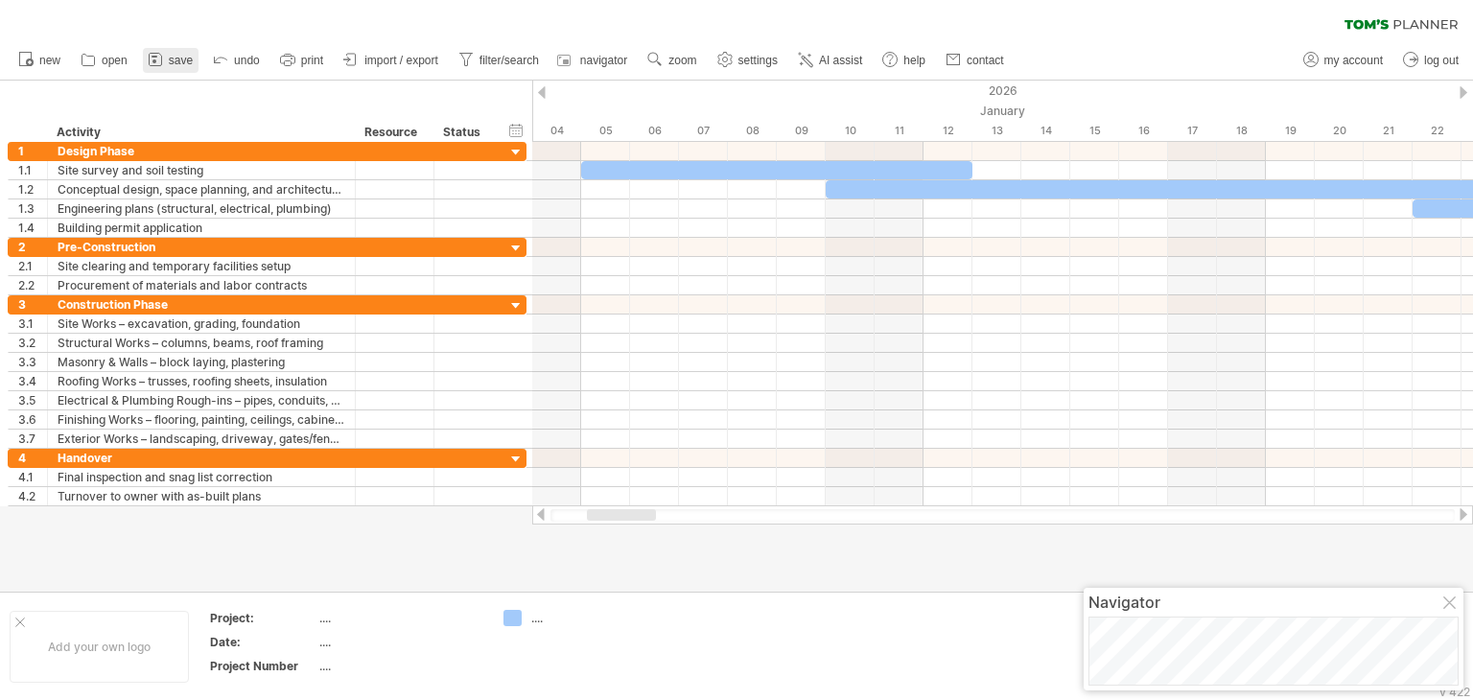
click at [167, 58] on link "save" at bounding box center [171, 60] width 56 height 25
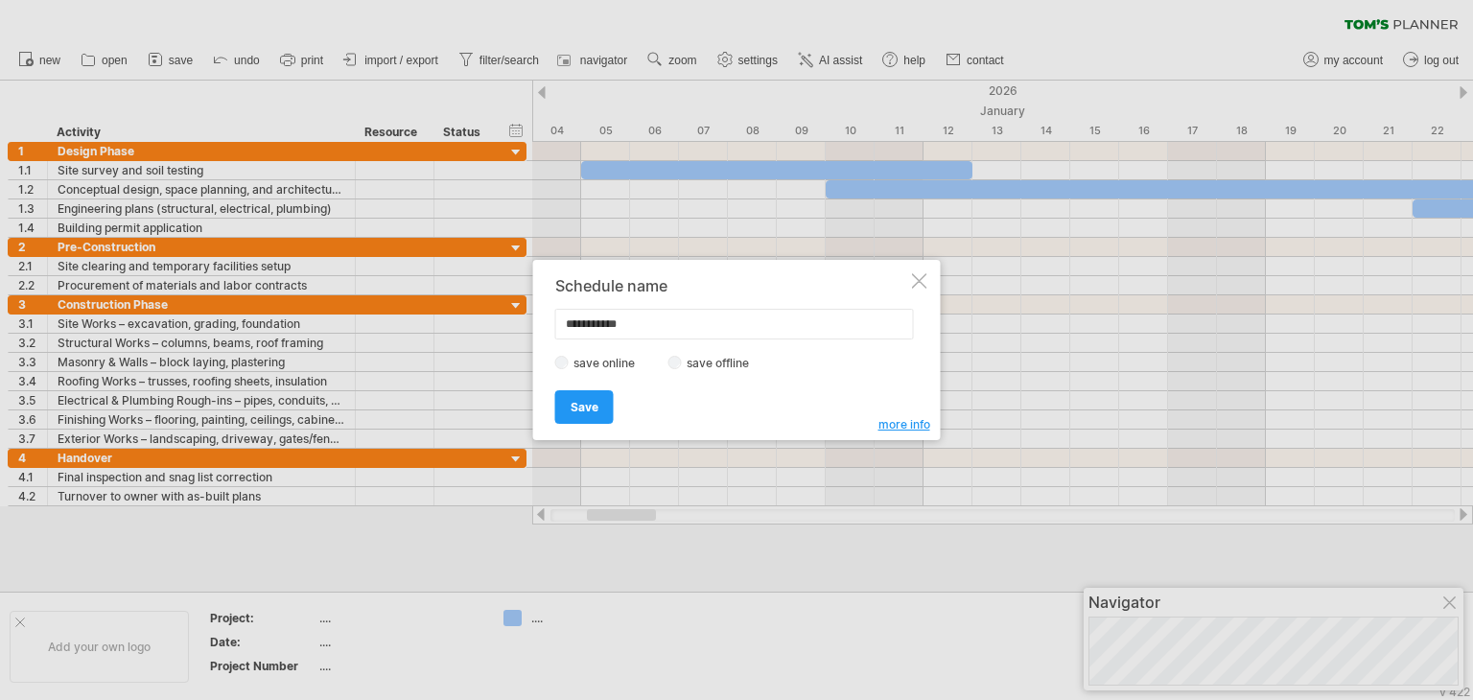
click at [641, 324] on input "**********" at bounding box center [734, 324] width 359 height 31
type input "********"
click at [682, 356] on label "save offline" at bounding box center [723, 363] width 83 height 14
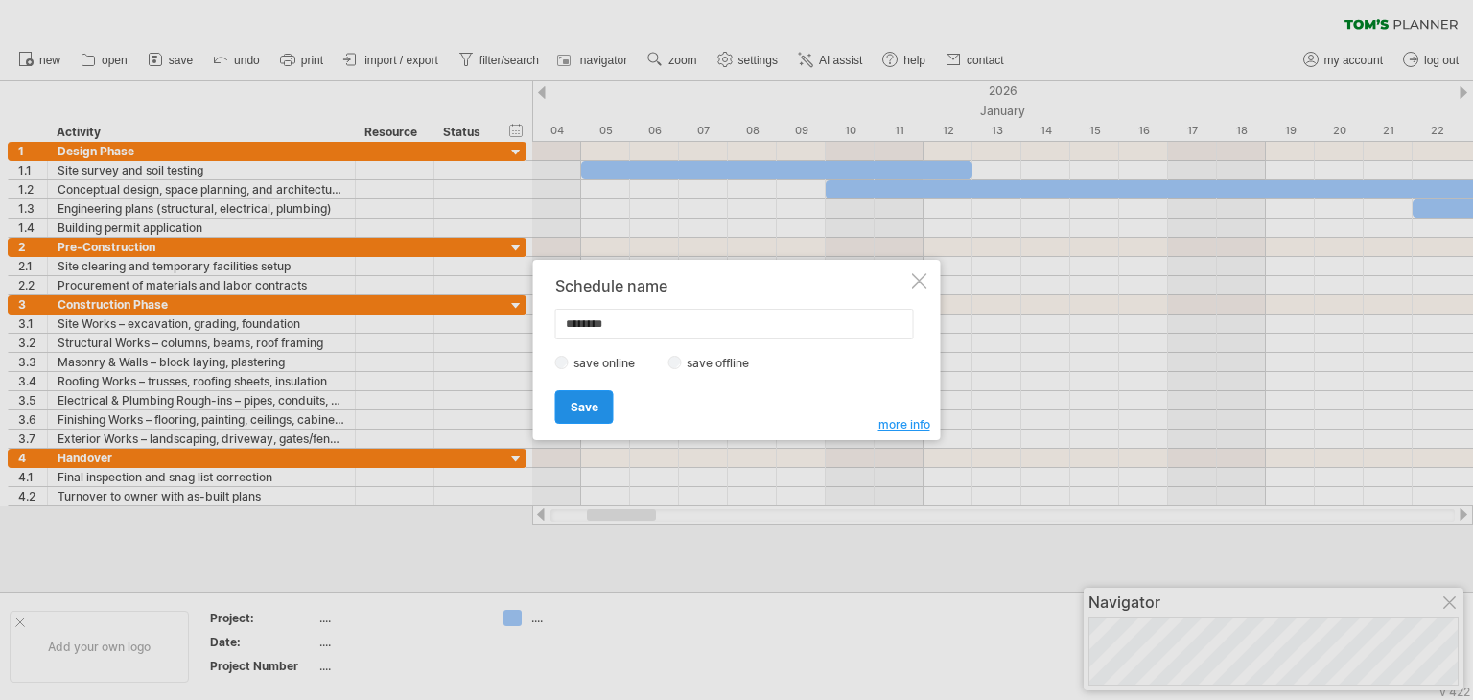
click at [587, 415] on link "Save" at bounding box center [584, 407] width 58 height 34
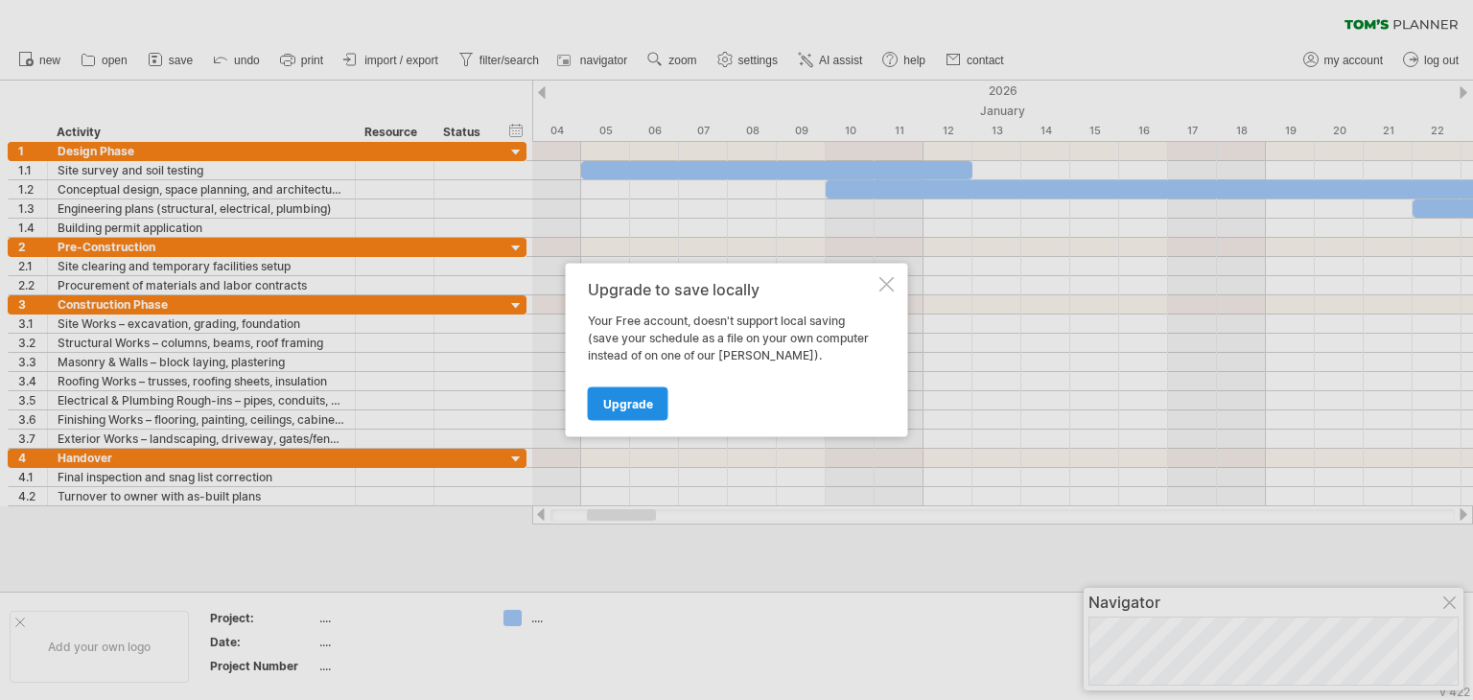
click at [617, 406] on span "Upgrade" at bounding box center [628, 404] width 50 height 14
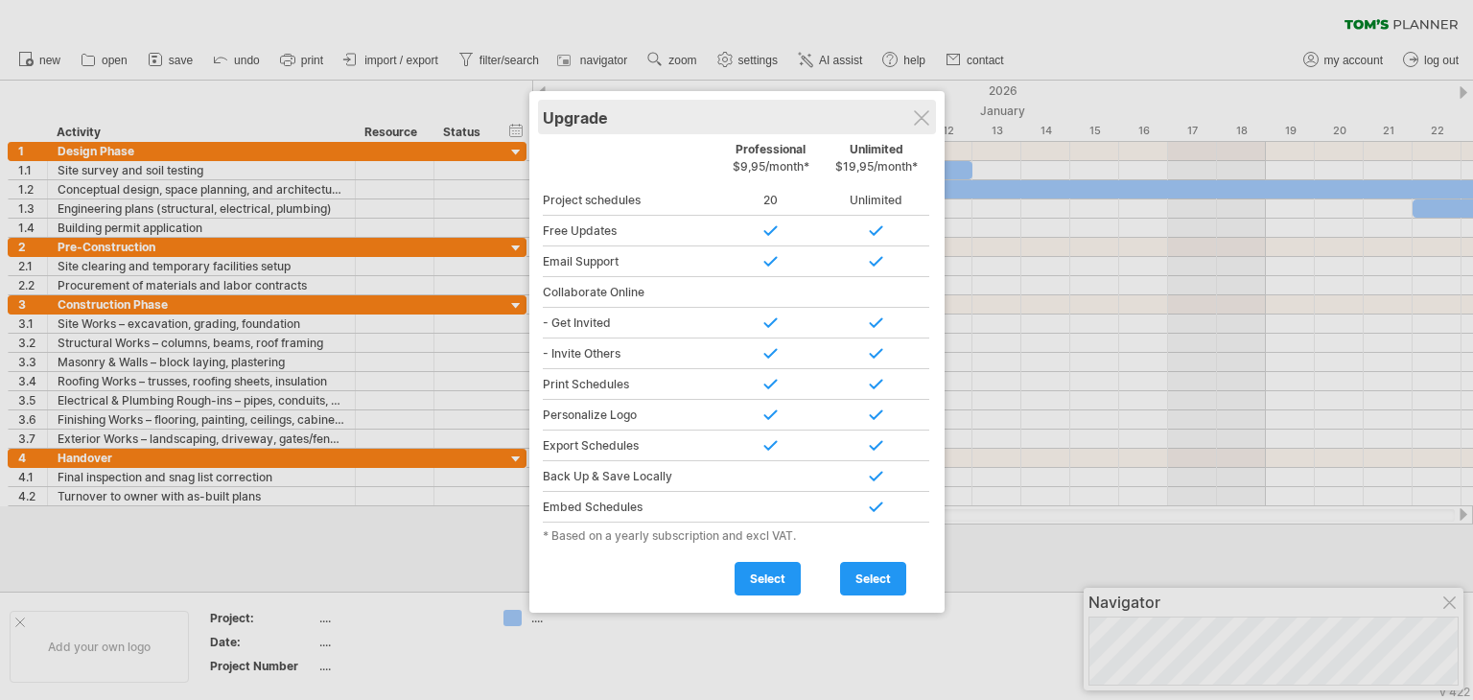
click at [919, 131] on div "Upgrade" at bounding box center [737, 117] width 388 height 35
click at [921, 113] on div at bounding box center [921, 117] width 15 height 15
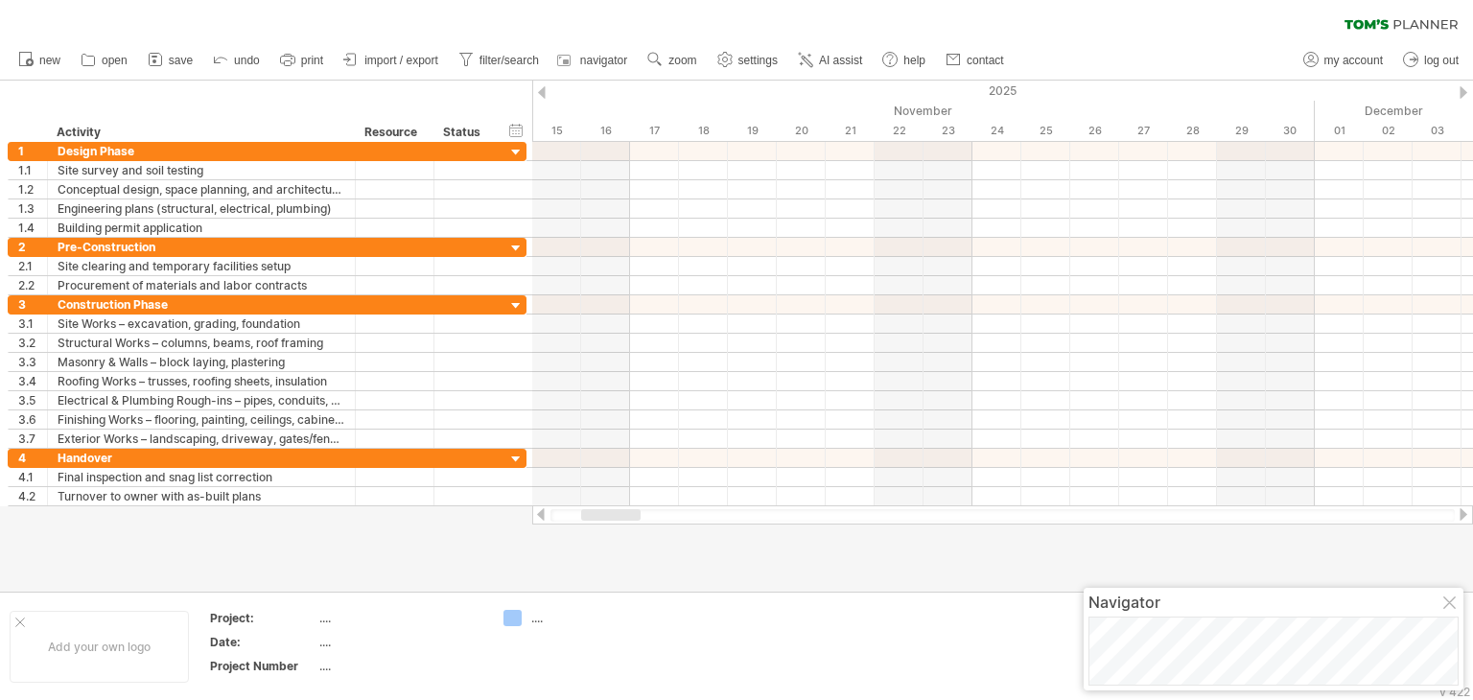
click at [405, 59] on span "import / export" at bounding box center [401, 60] width 74 height 13
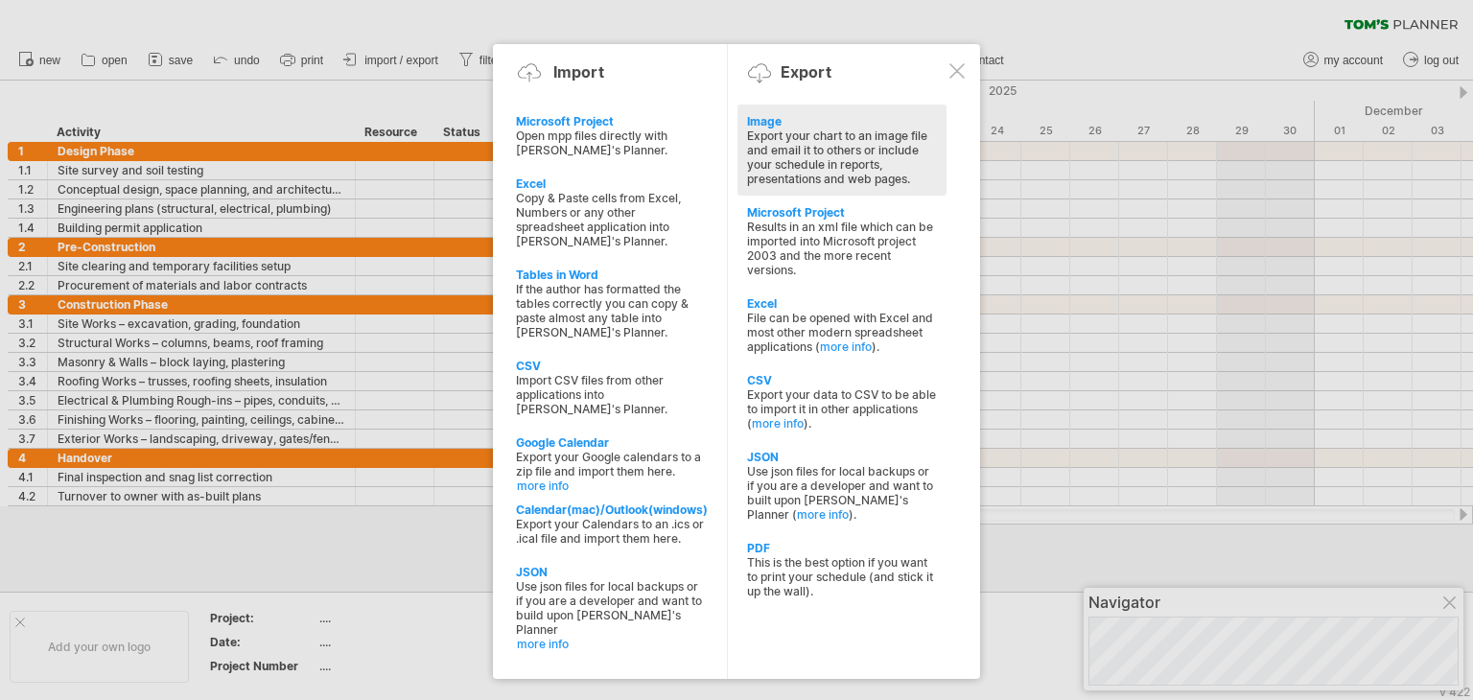
click at [803, 163] on div "Export your chart to an image file and email it to others or include your sched…" at bounding box center [842, 157] width 190 height 58
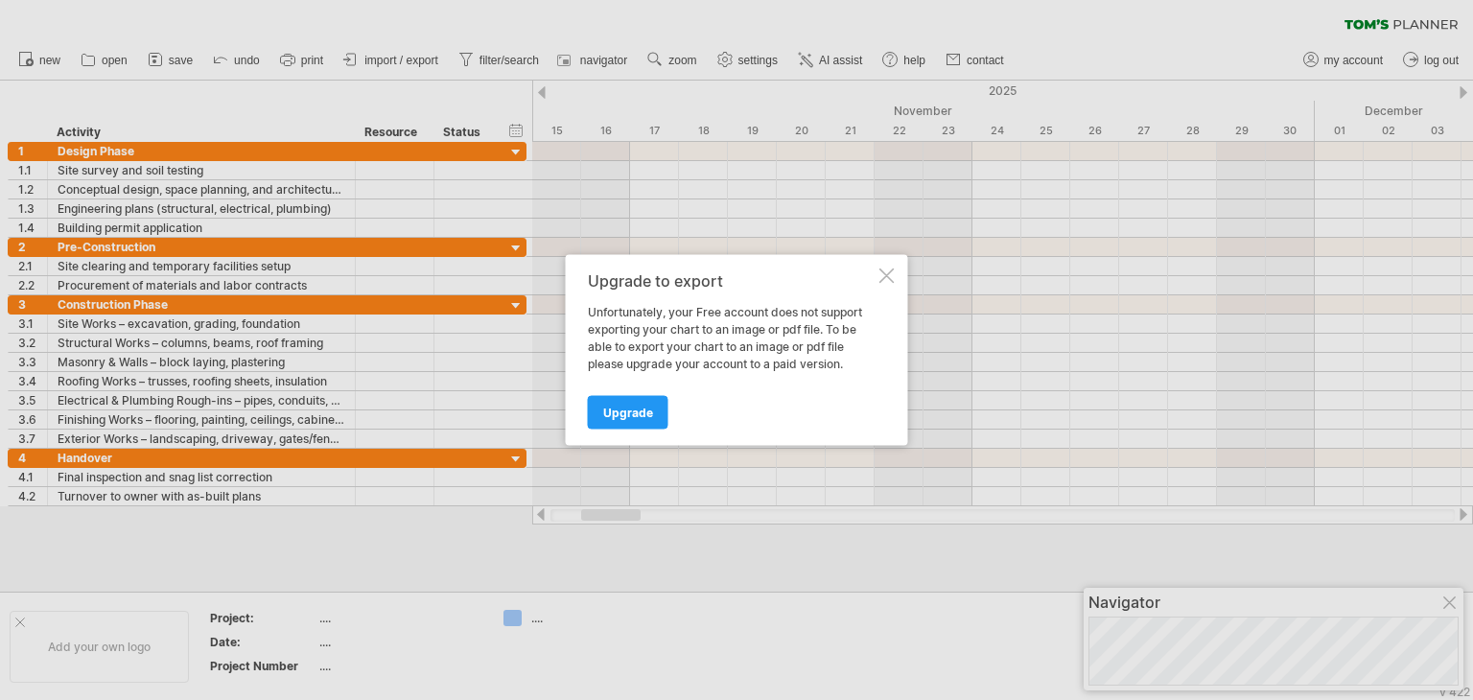
click at [887, 280] on div at bounding box center [886, 275] width 15 height 15
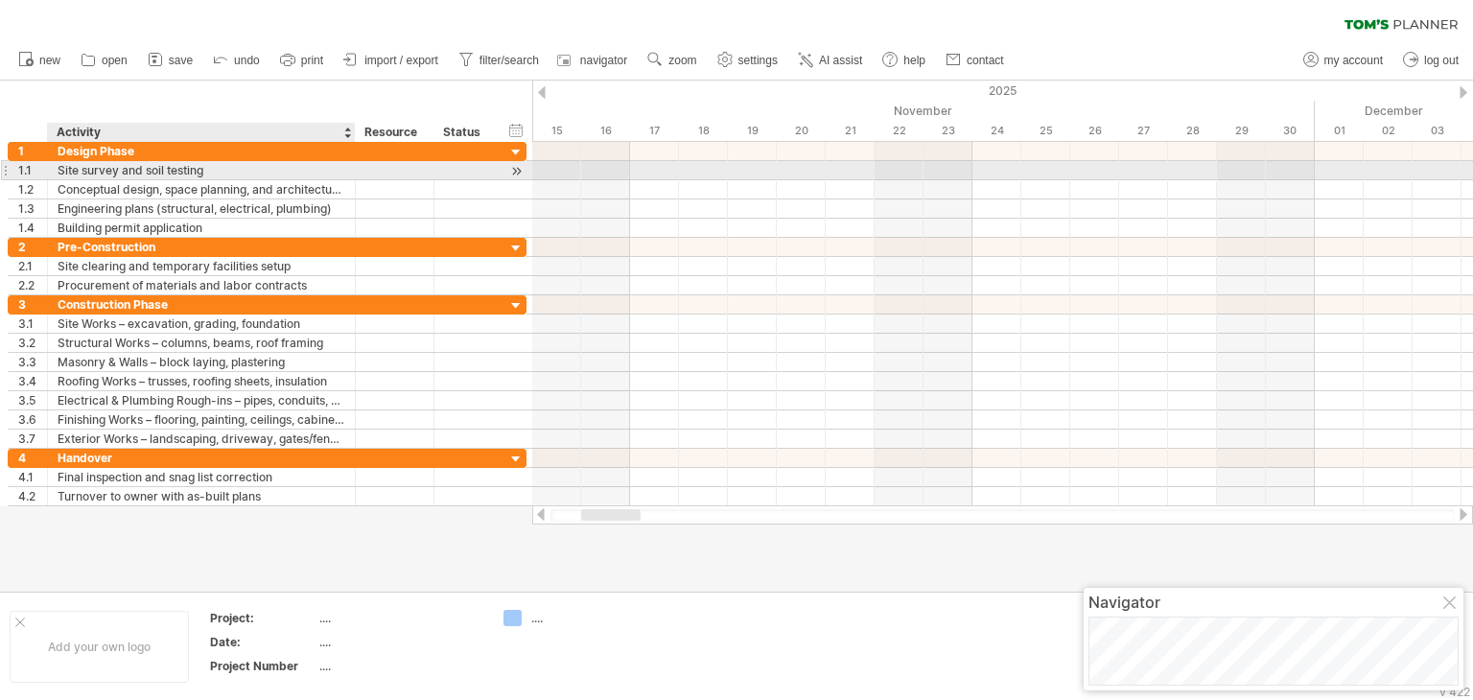
click at [103, 166] on div "Site survey and soil testing" at bounding box center [202, 170] width 288 height 18
click at [156, 174] on input "**********" at bounding box center [202, 170] width 288 height 18
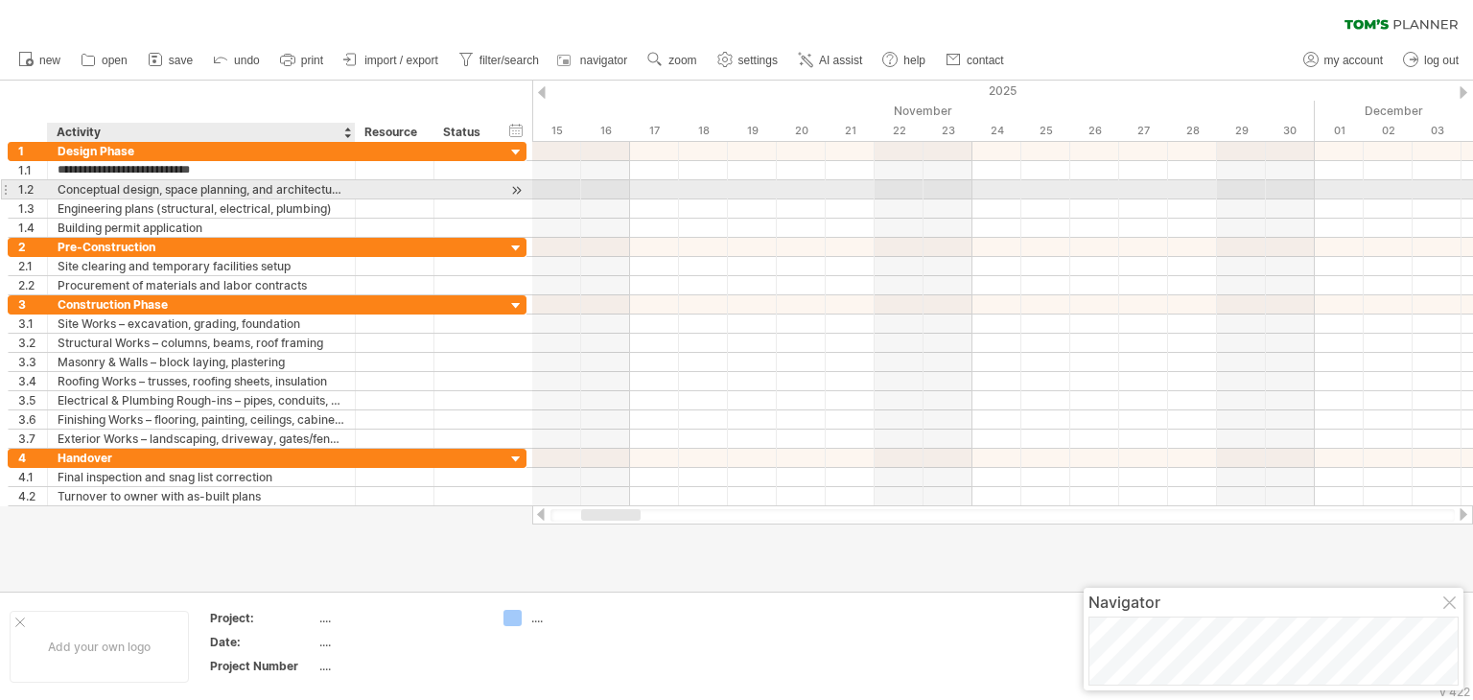
click at [168, 193] on div "Conceptual design, space planning, and architectural drawings" at bounding box center [202, 189] width 288 height 18
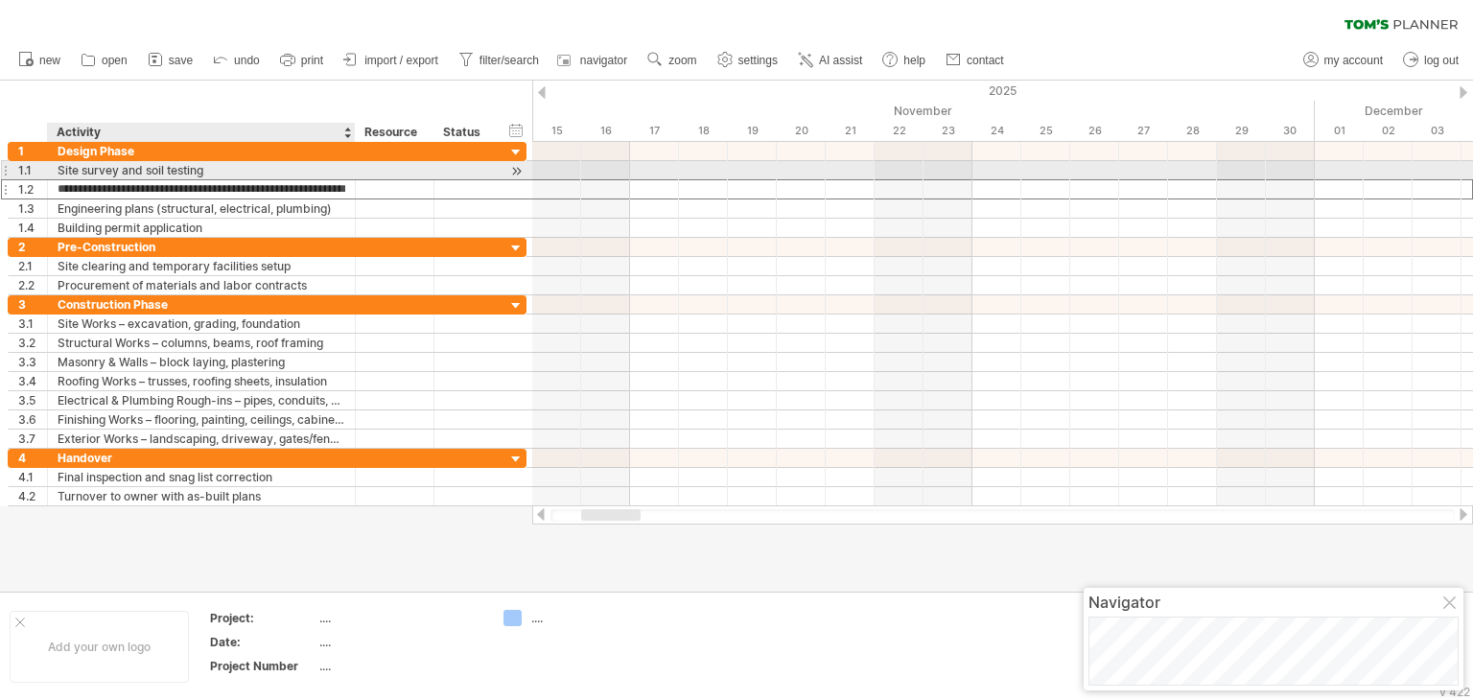
click at [180, 172] on div "Site survey and soil testing" at bounding box center [202, 170] width 288 height 18
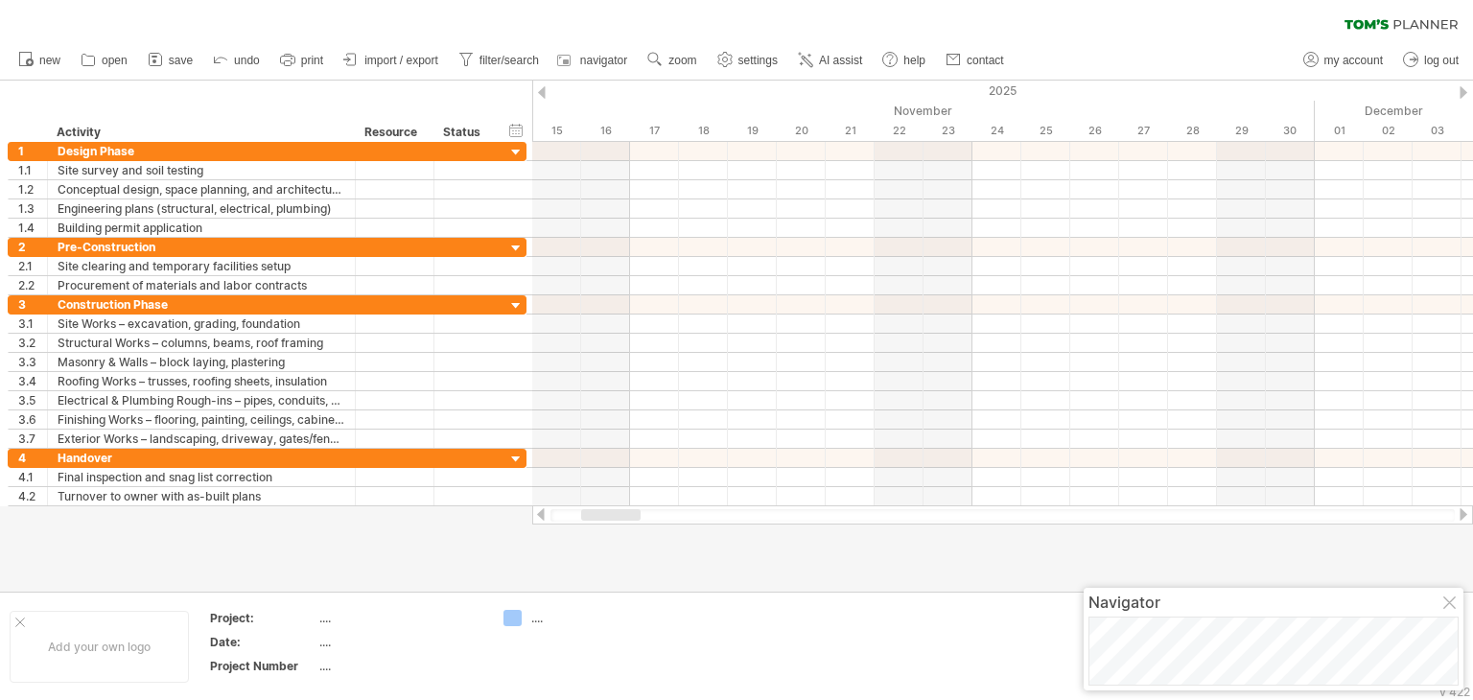
click at [361, 24] on div "clear filter reapply filter" at bounding box center [736, 20] width 1473 height 40
click at [542, 97] on div at bounding box center [542, 92] width 8 height 12
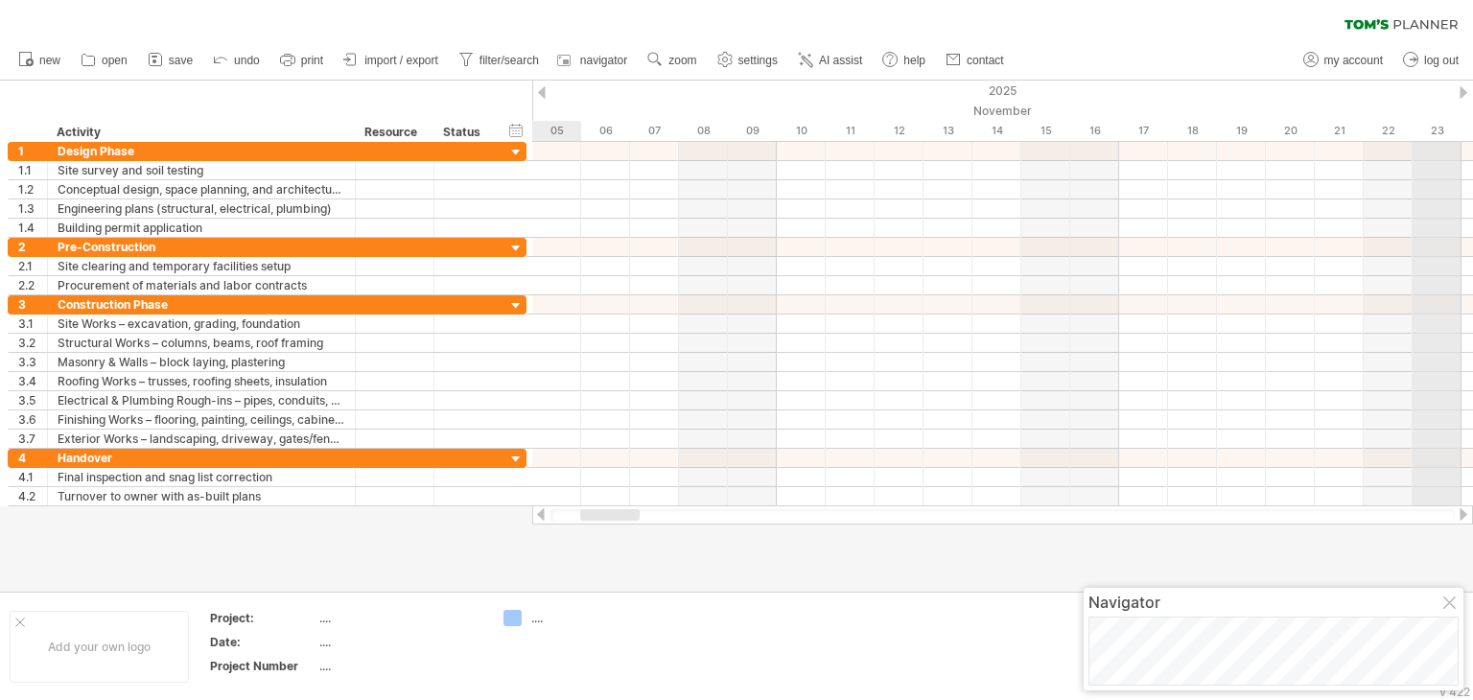
click at [1458, 88] on div "2025" at bounding box center [1167, 91] width 4303 height 20
click at [1453, 91] on div "2025" at bounding box center [1167, 91] width 4303 height 20
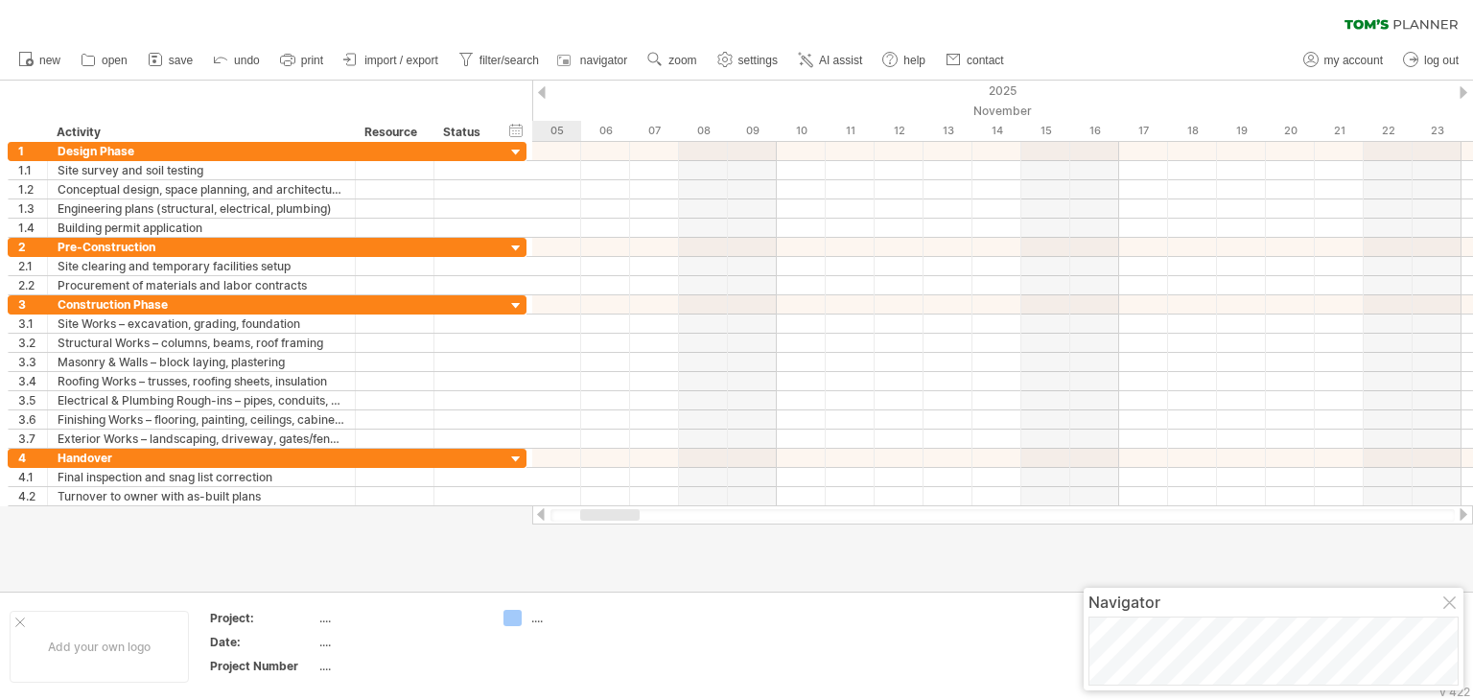
click at [1461, 91] on div at bounding box center [1463, 92] width 8 height 12
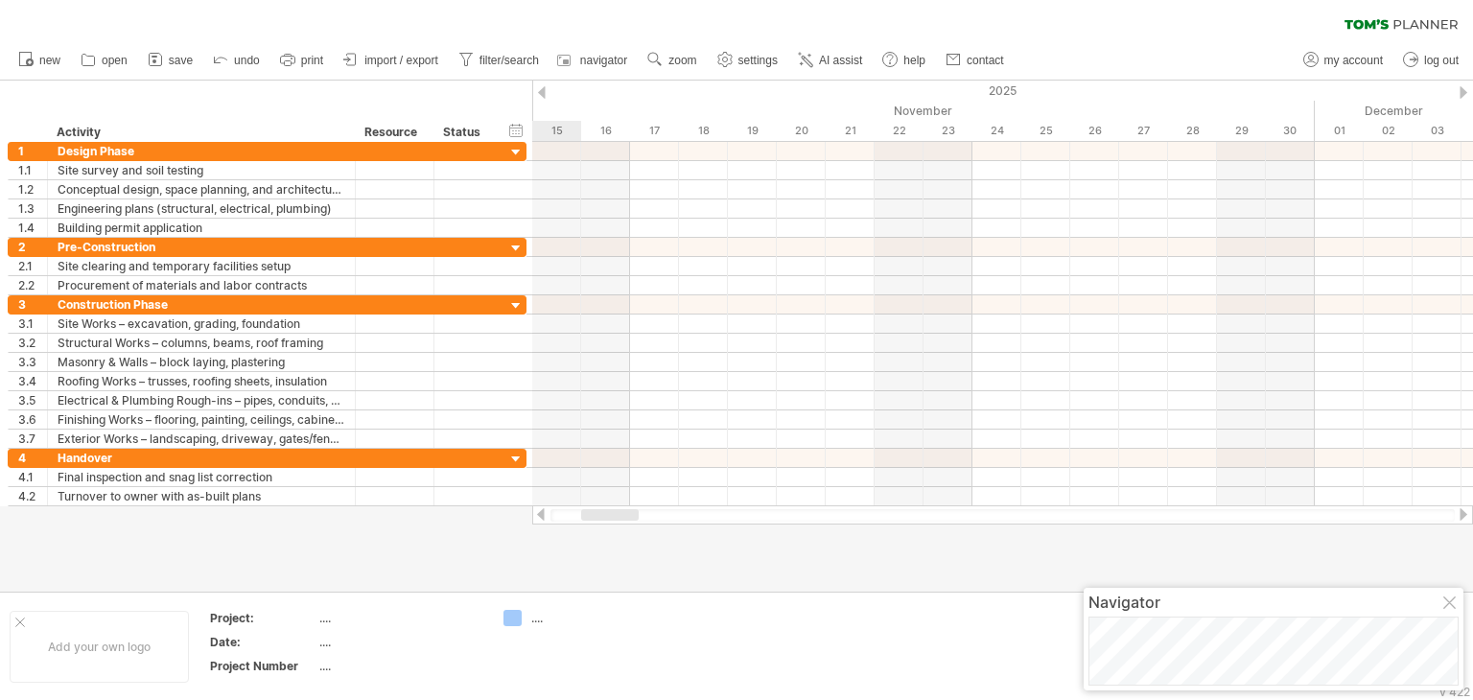
click at [1463, 96] on div at bounding box center [1463, 92] width 8 height 12
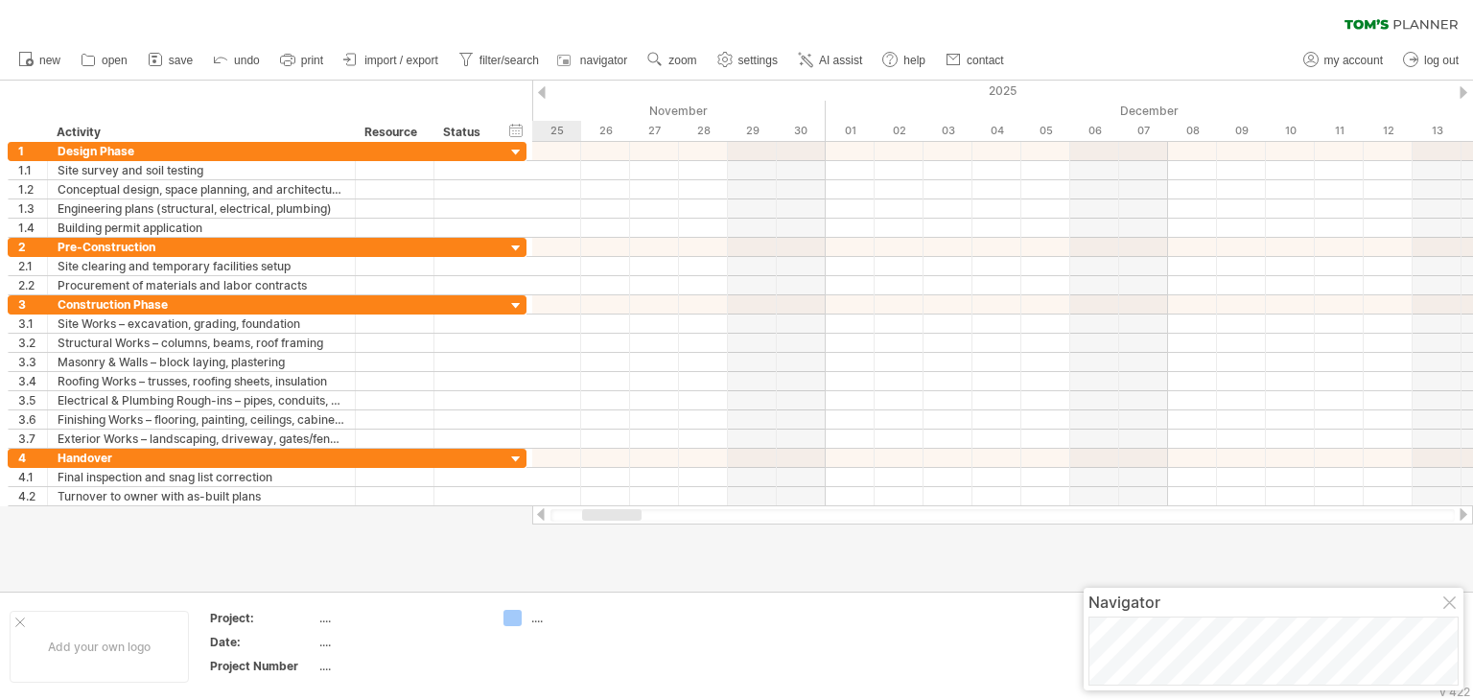
click at [1463, 96] on div at bounding box center [1463, 92] width 8 height 12
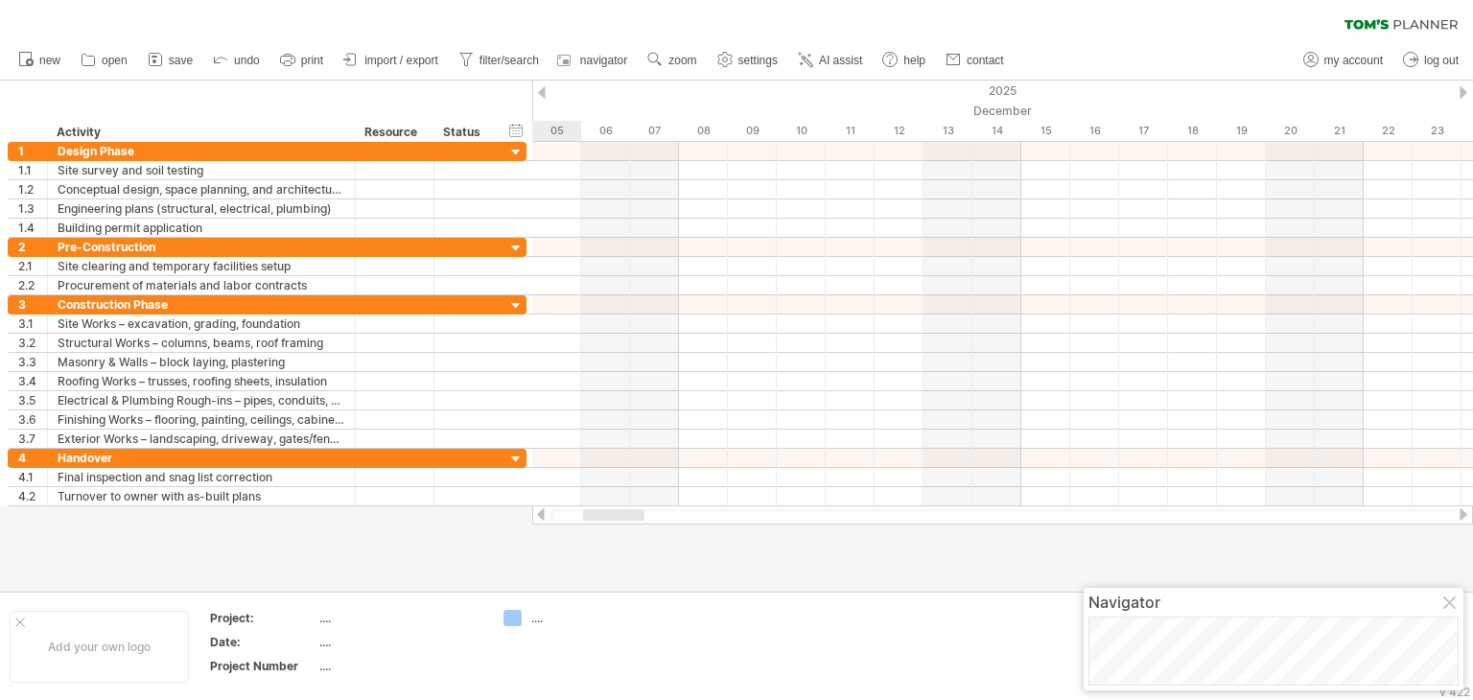
click at [1463, 96] on div at bounding box center [1463, 92] width 8 height 12
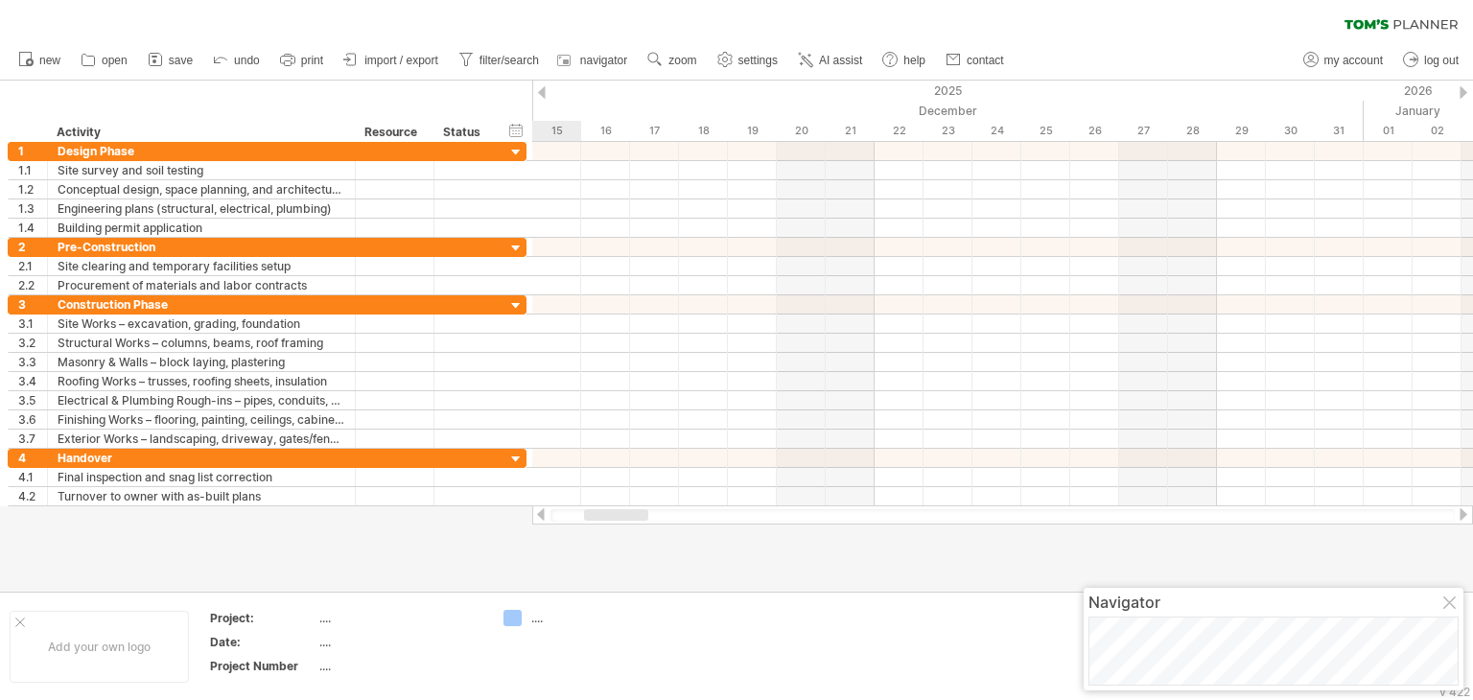
click at [1463, 96] on div at bounding box center [1463, 92] width 8 height 12
